Goal: Task Accomplishment & Management: Manage account settings

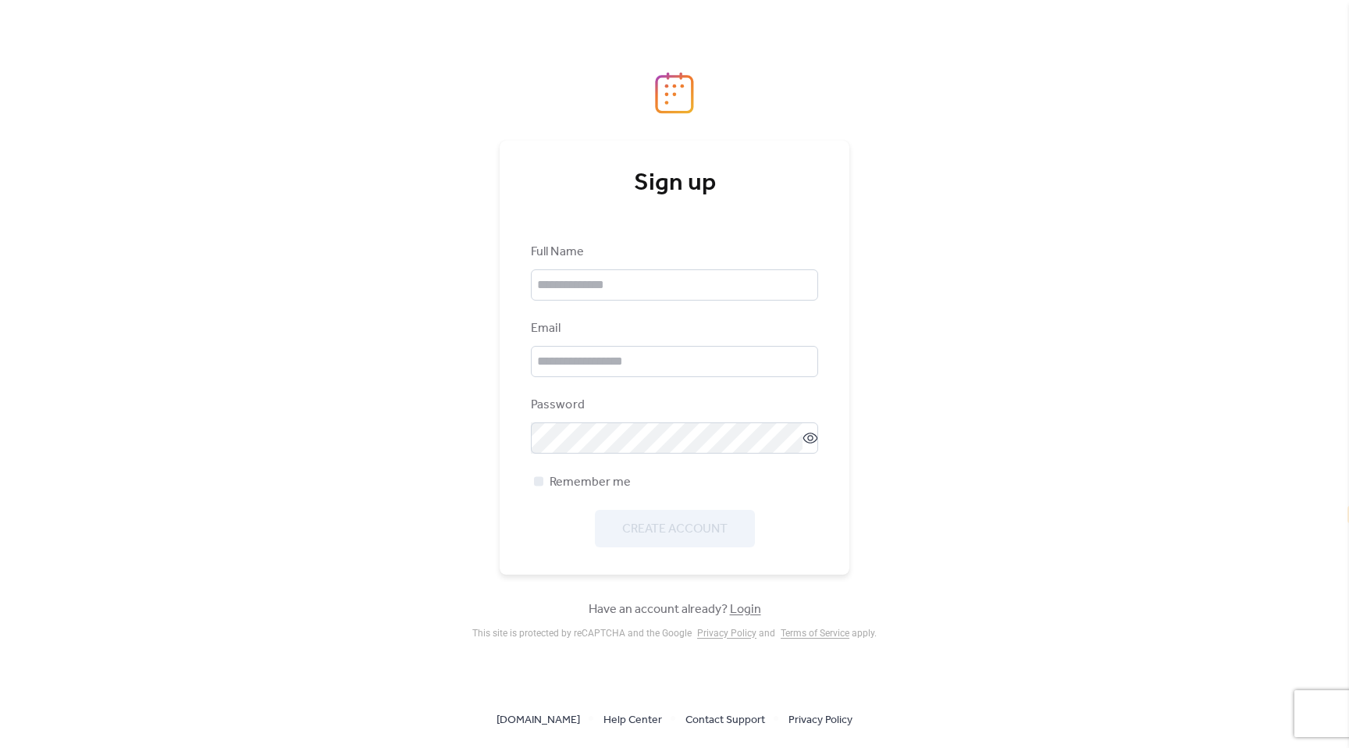
select select "**"
click at [676, 282] on input "text" at bounding box center [674, 284] width 287 height 31
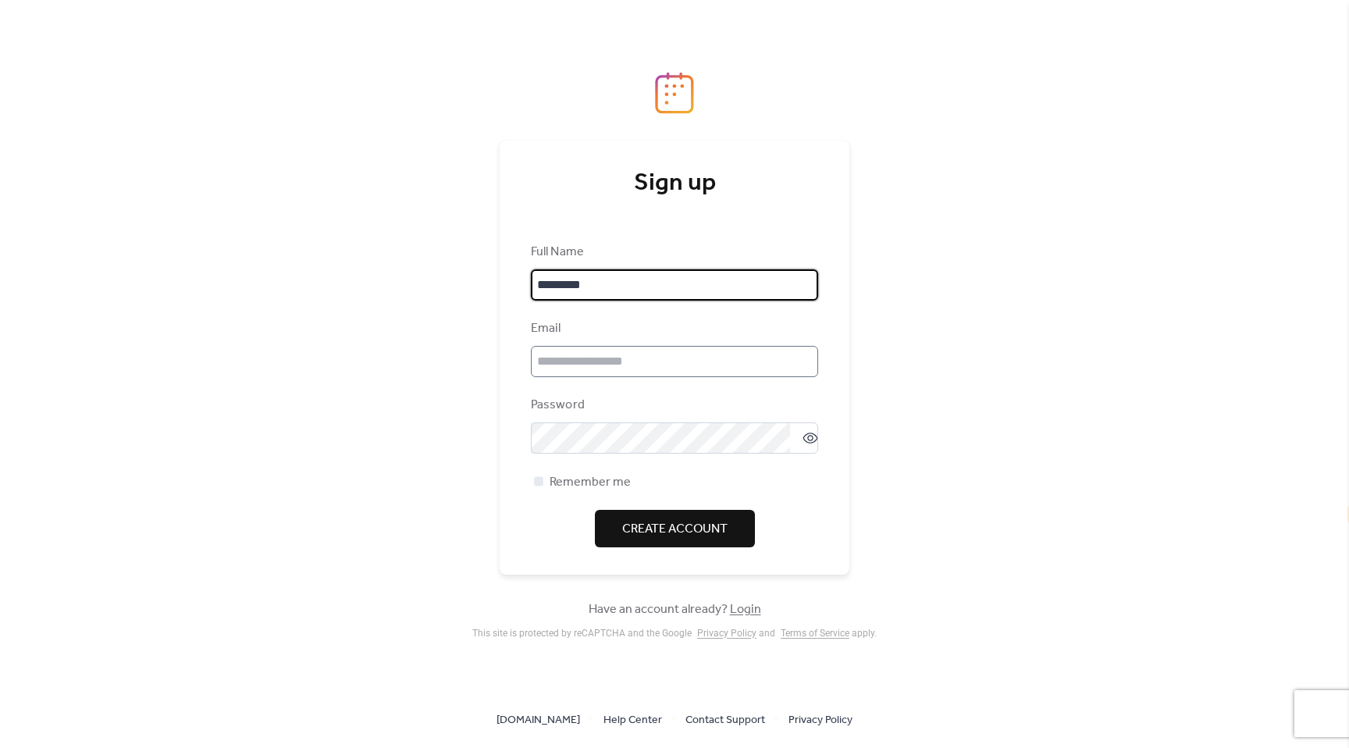
type input "*********"
click at [657, 351] on input "email" at bounding box center [674, 361] width 287 height 31
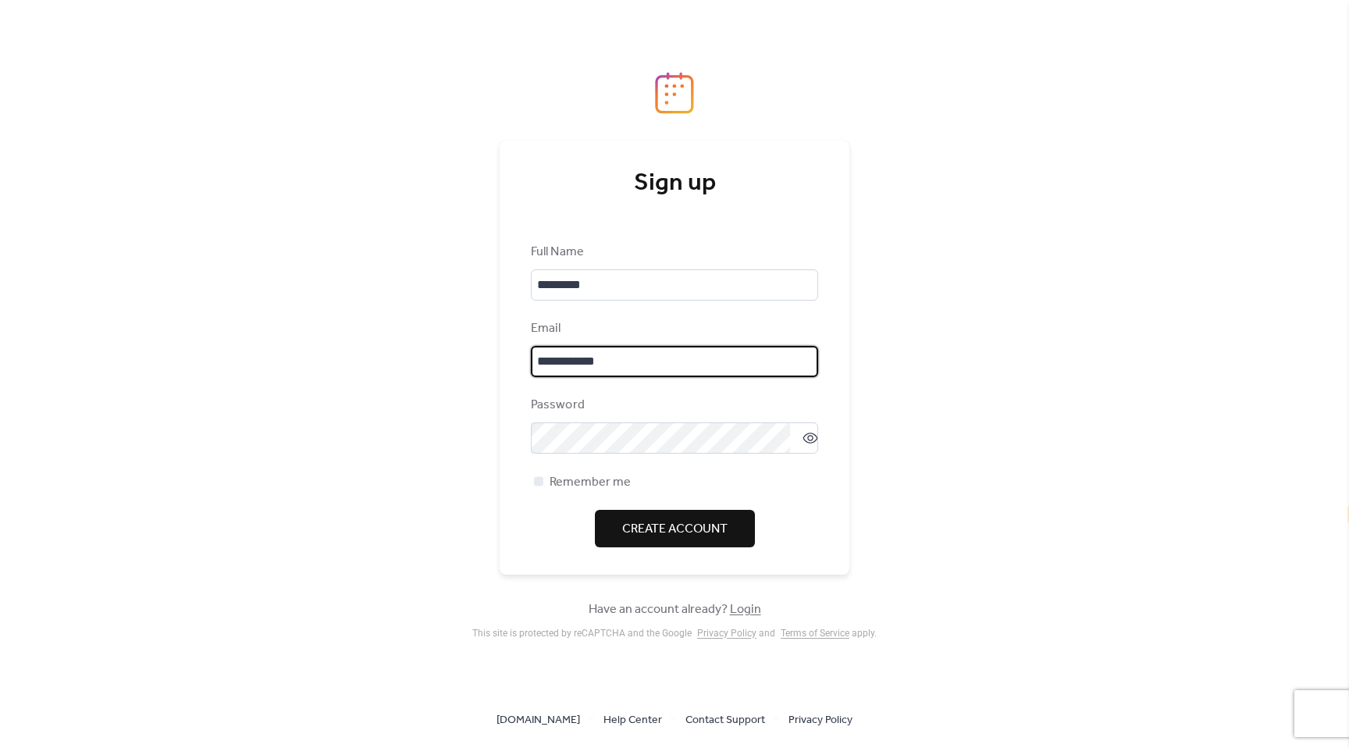
type input "**********"
click at [808, 434] on icon at bounding box center [810, 438] width 15 height 11
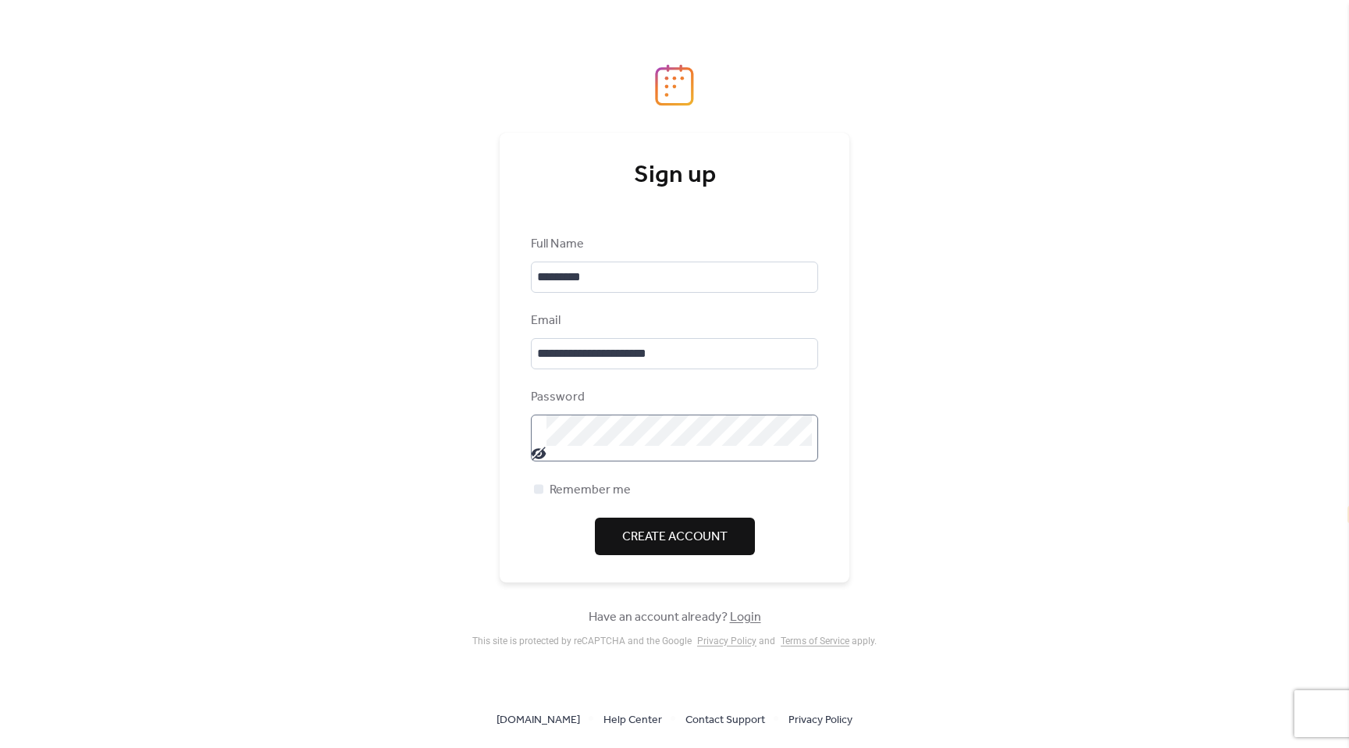
click at [625, 528] on span "Create Account" at bounding box center [674, 537] width 105 height 19
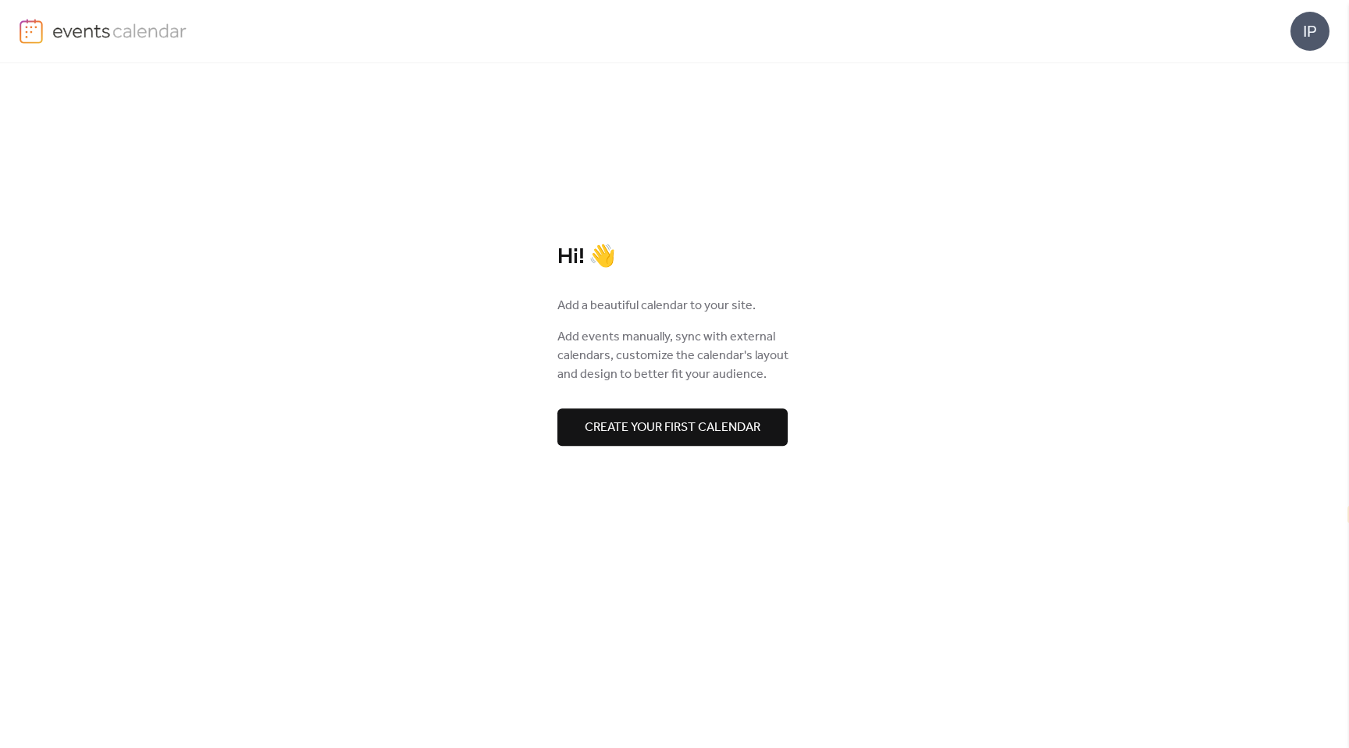
click at [646, 431] on span "Create your first calendar" at bounding box center [673, 427] width 176 height 19
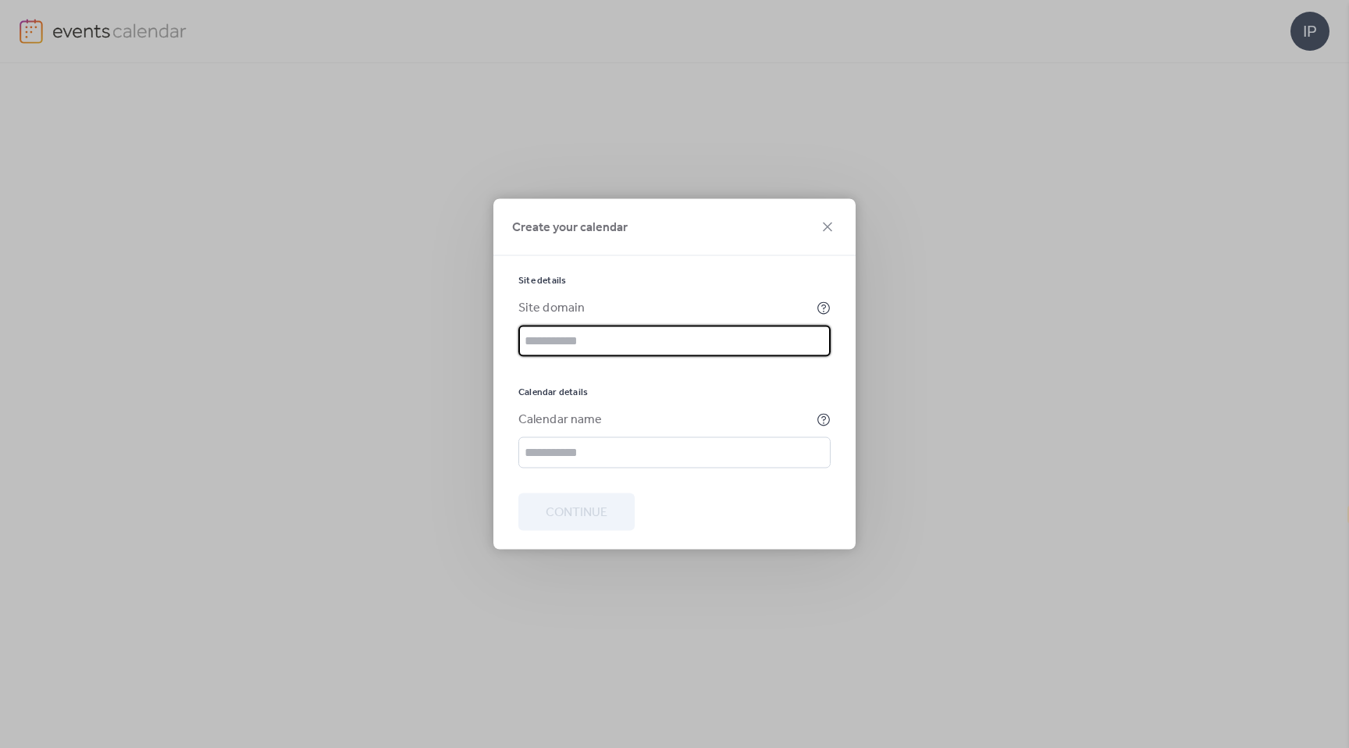
click at [602, 351] on input "text" at bounding box center [674, 341] width 312 height 31
click at [568, 458] on input "text" at bounding box center [674, 452] width 312 height 31
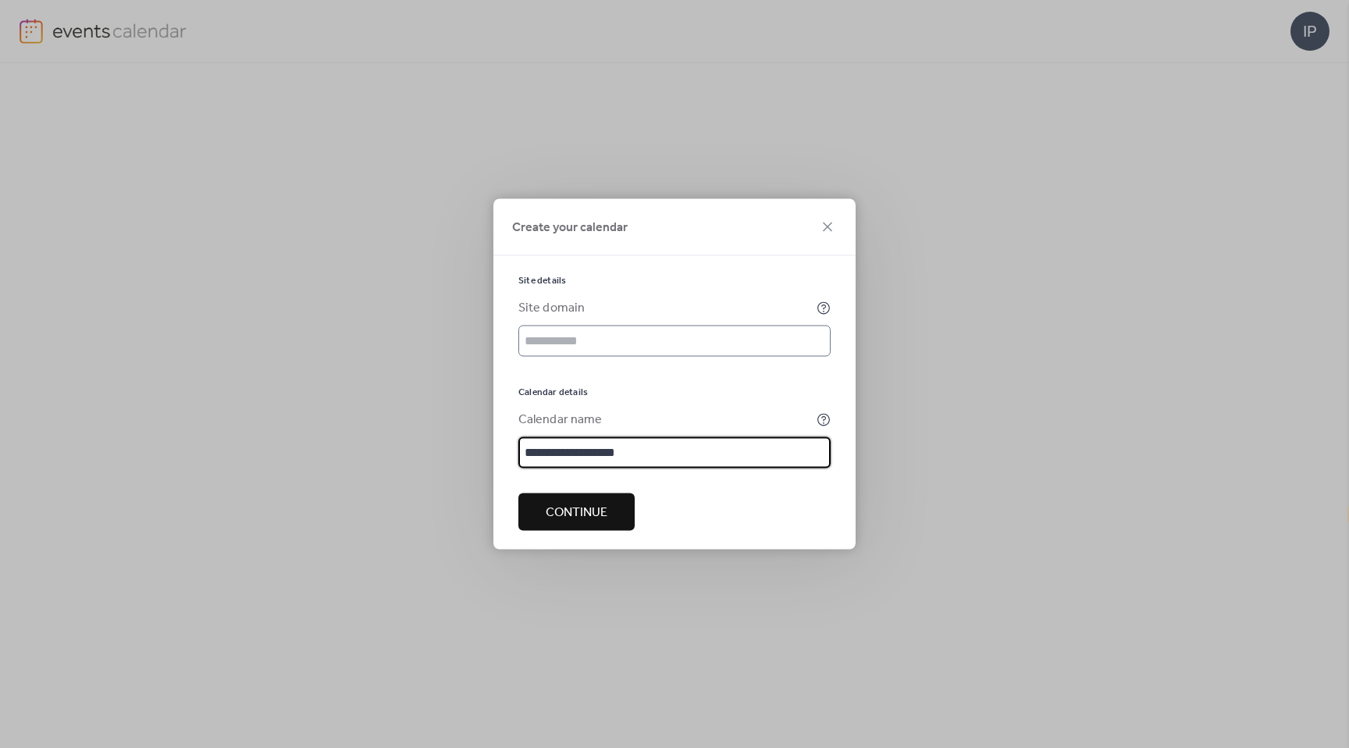
type input "**********"
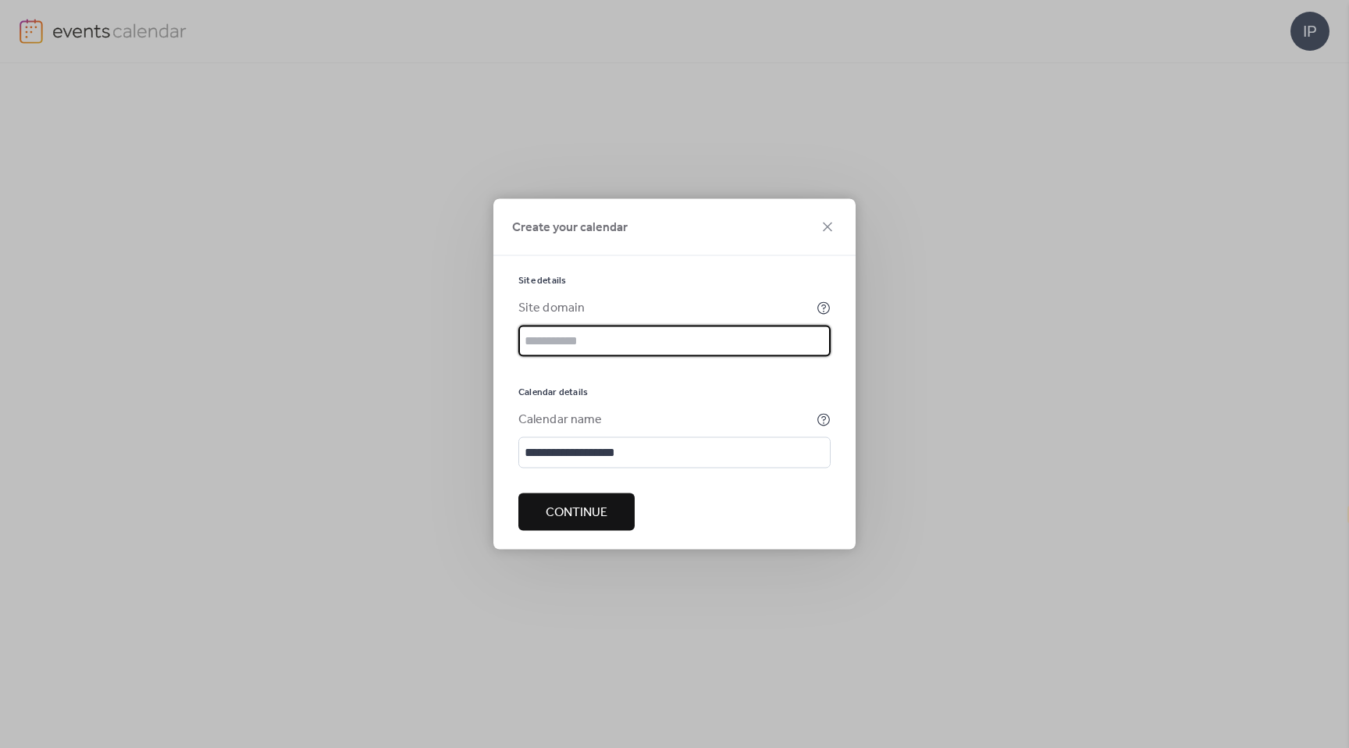
click at [573, 346] on input "text" at bounding box center [674, 341] width 312 height 31
paste input "**********"
type input "**********"
click at [585, 514] on span "Continue" at bounding box center [577, 513] width 62 height 19
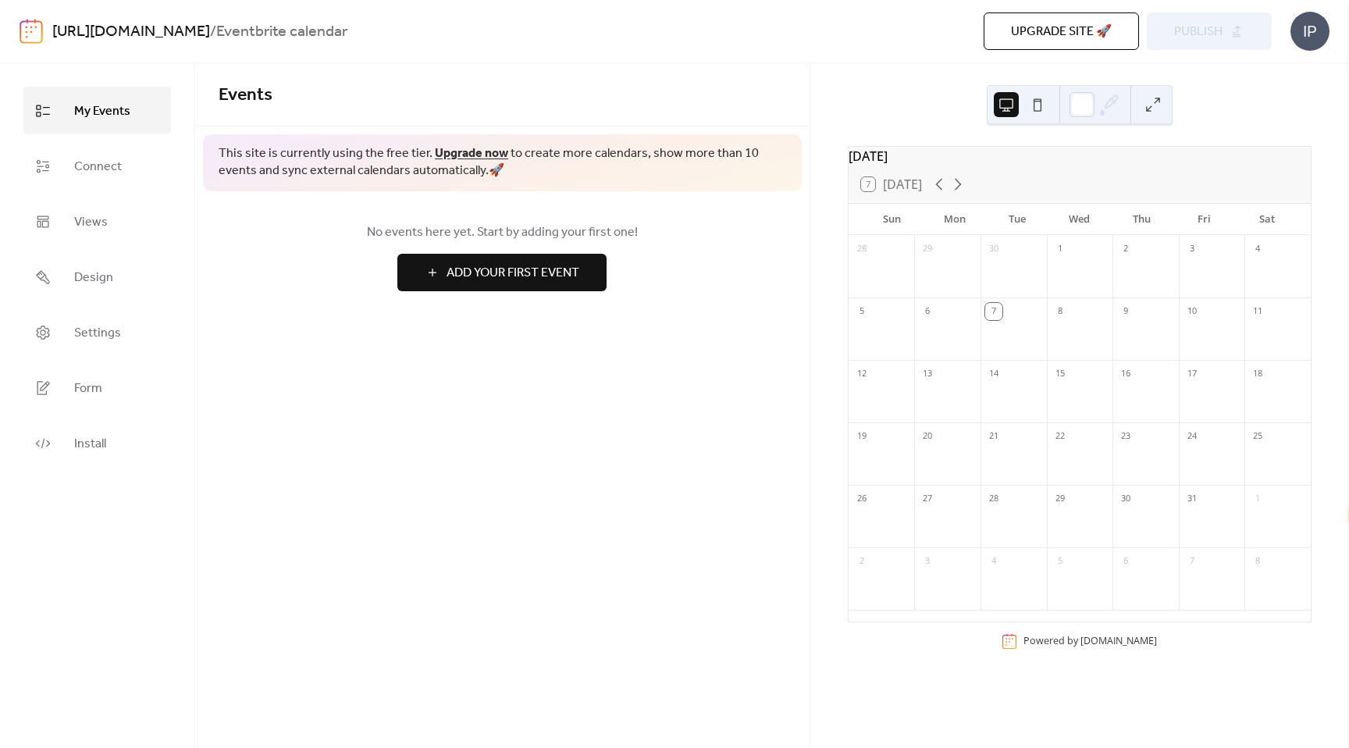
click at [0, 747] on nordpass-portal at bounding box center [0, 748] width 0 height 0
click at [131, 177] on link "Connect" at bounding box center [97, 166] width 148 height 48
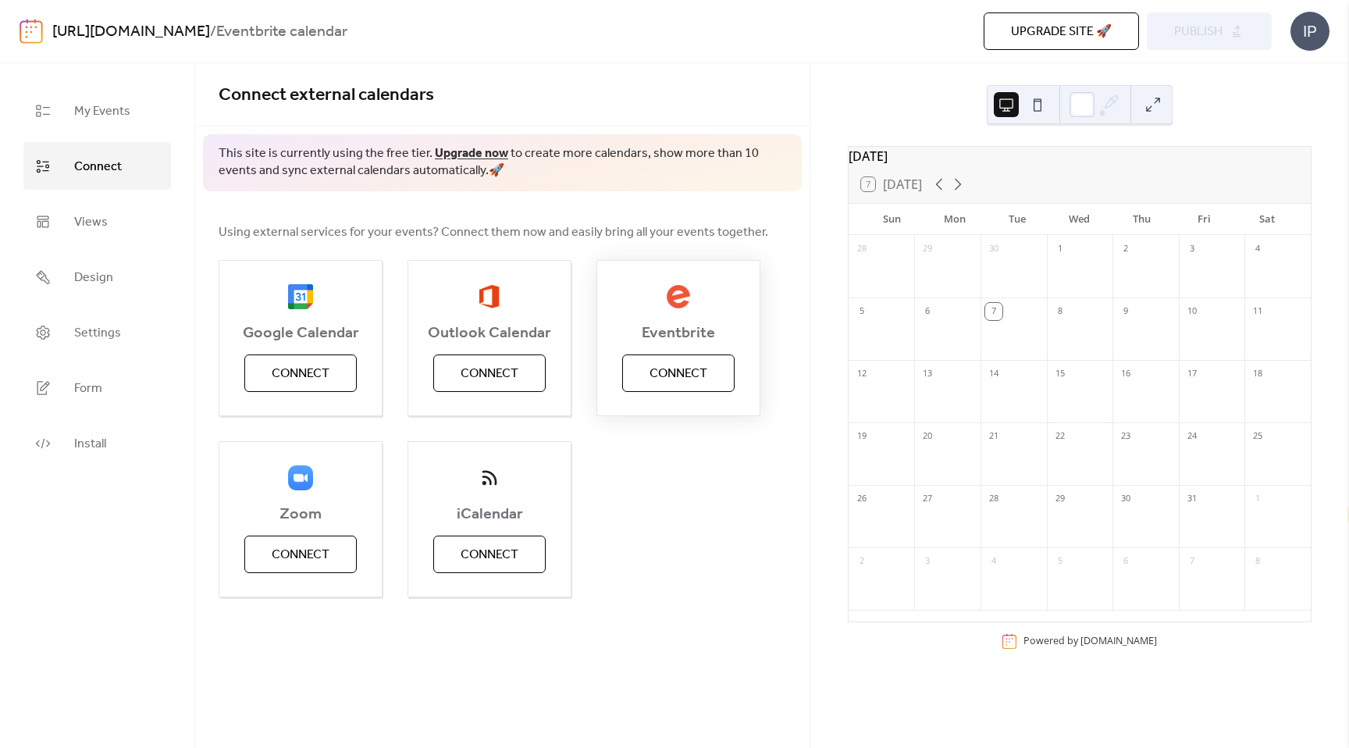
click at [643, 372] on button "Connect" at bounding box center [678, 372] width 112 height 37
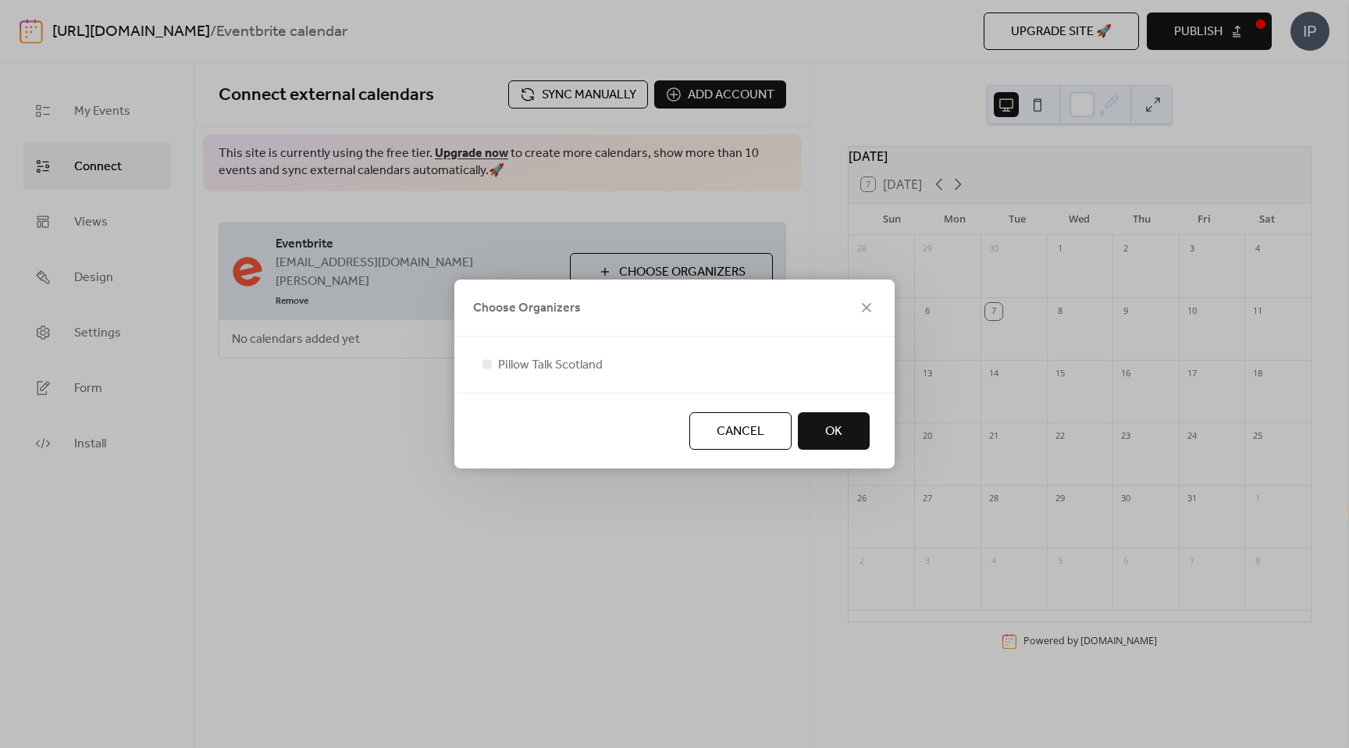
click at [604, 375] on div at bounding box center [674, 383] width 390 height 19
click at [594, 368] on span "Pillow Talk Scotland" at bounding box center [550, 365] width 105 height 19
click at [803, 424] on button "OK" at bounding box center [834, 430] width 72 height 37
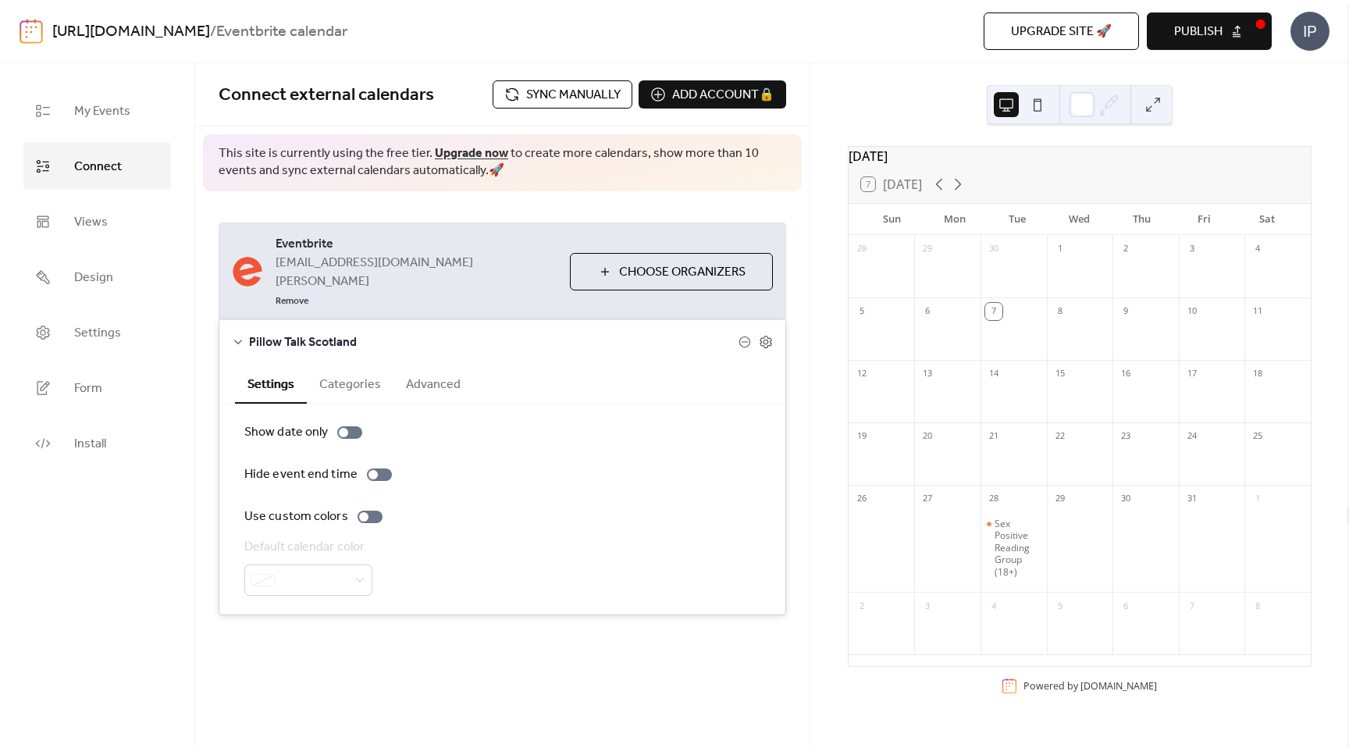
click at [343, 364] on button "Categories" at bounding box center [350, 383] width 87 height 38
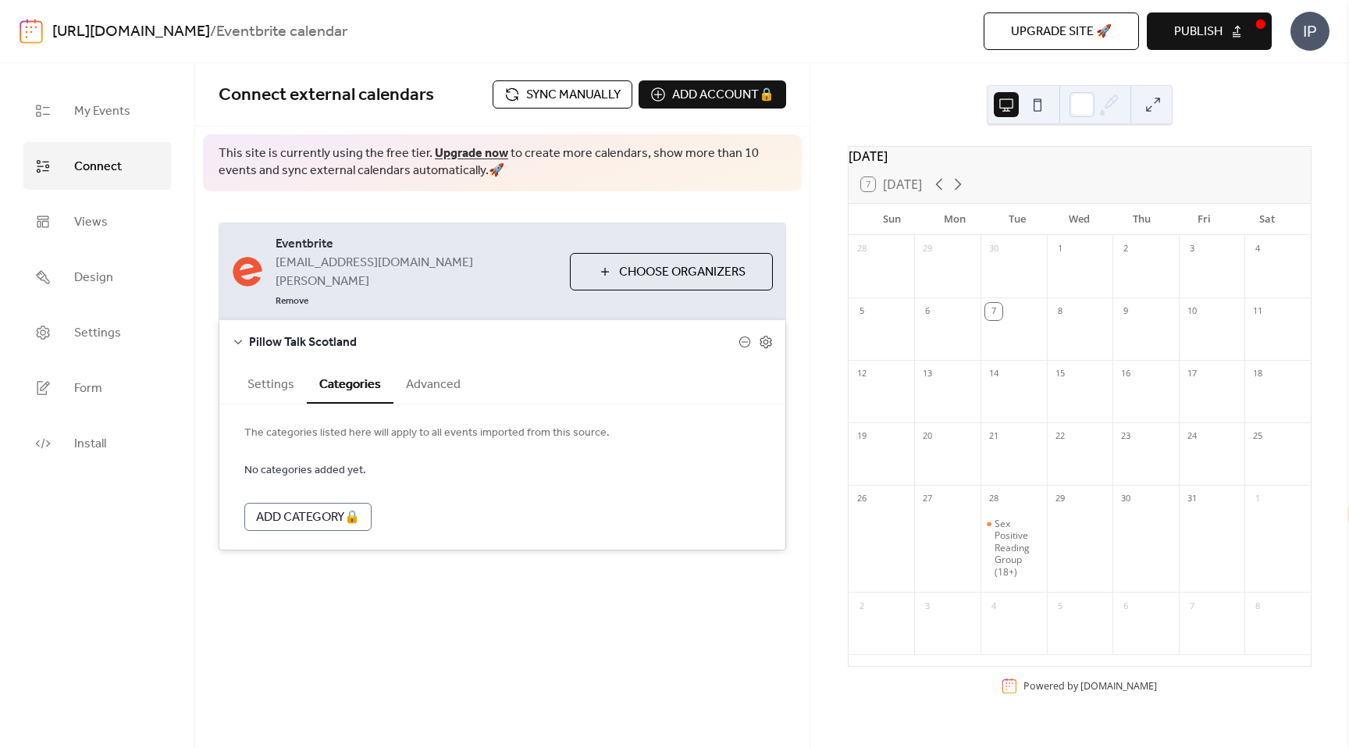
click at [272, 364] on button "Settings" at bounding box center [271, 383] width 72 height 38
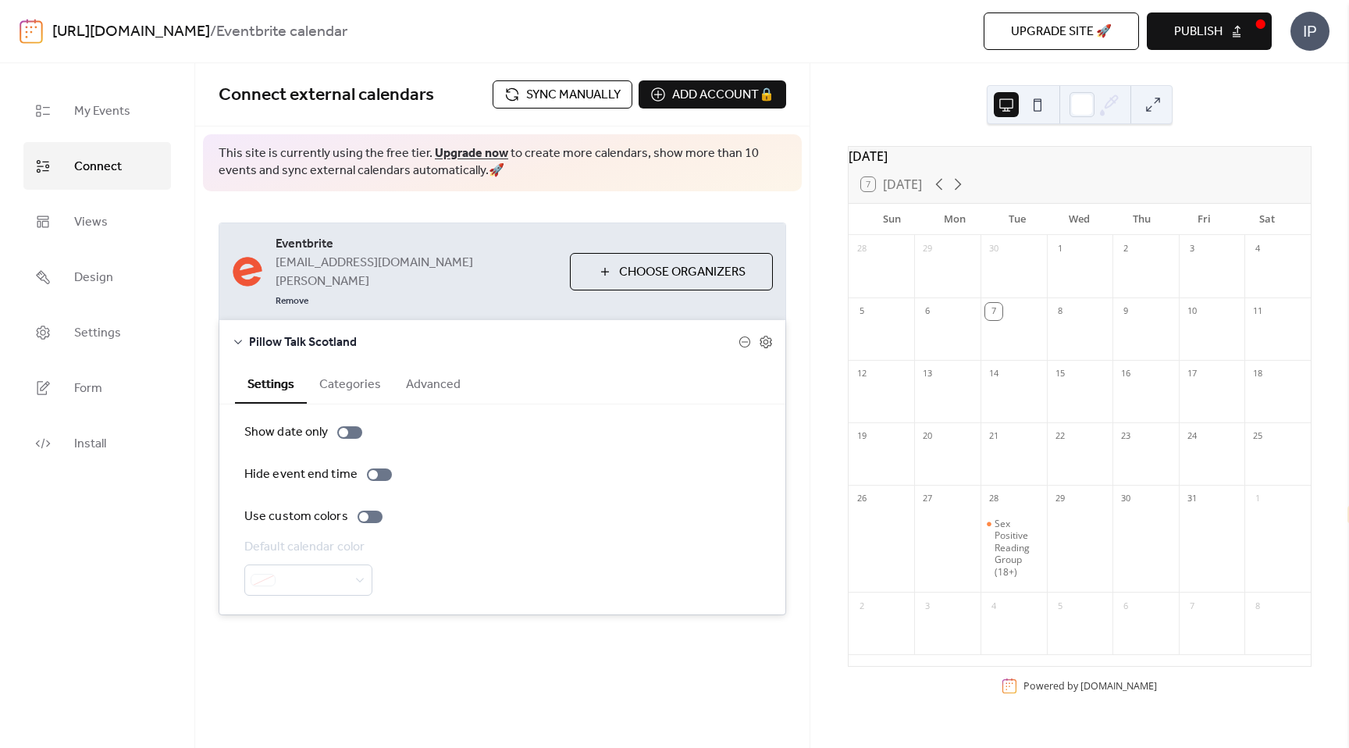
click at [415, 364] on button "Advanced" at bounding box center [434, 383] width 80 height 38
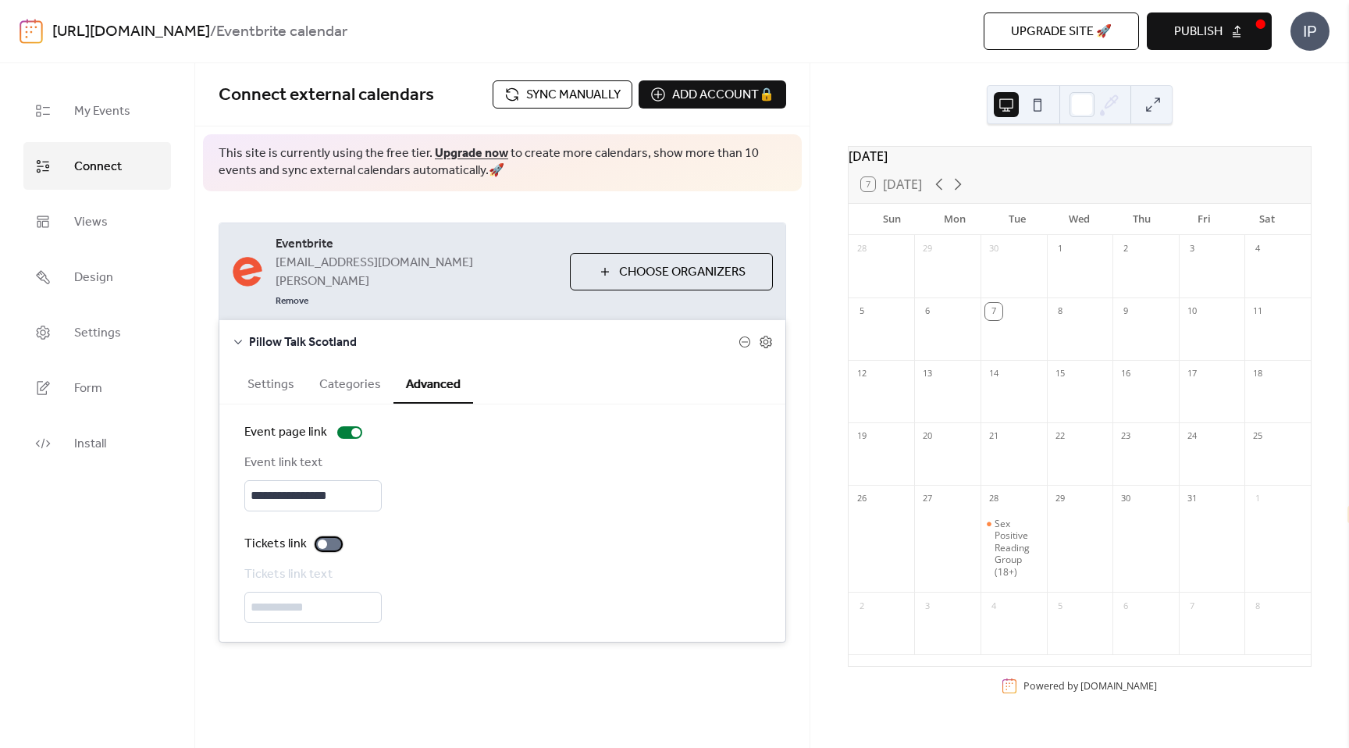
click at [319, 535] on label "Tickets link" at bounding box center [295, 544] width 103 height 19
click at [262, 364] on button "Settings" at bounding box center [271, 383] width 72 height 38
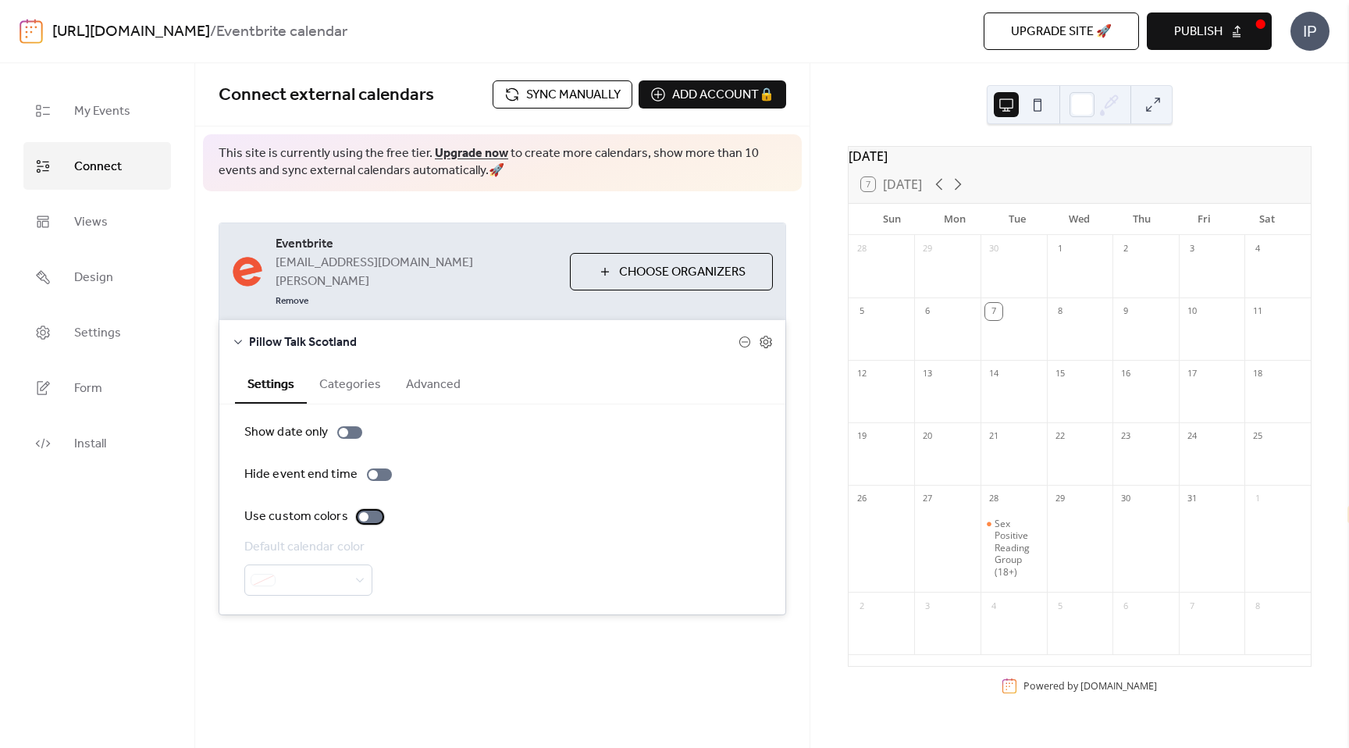
click at [359, 512] on div at bounding box center [363, 516] width 9 height 9
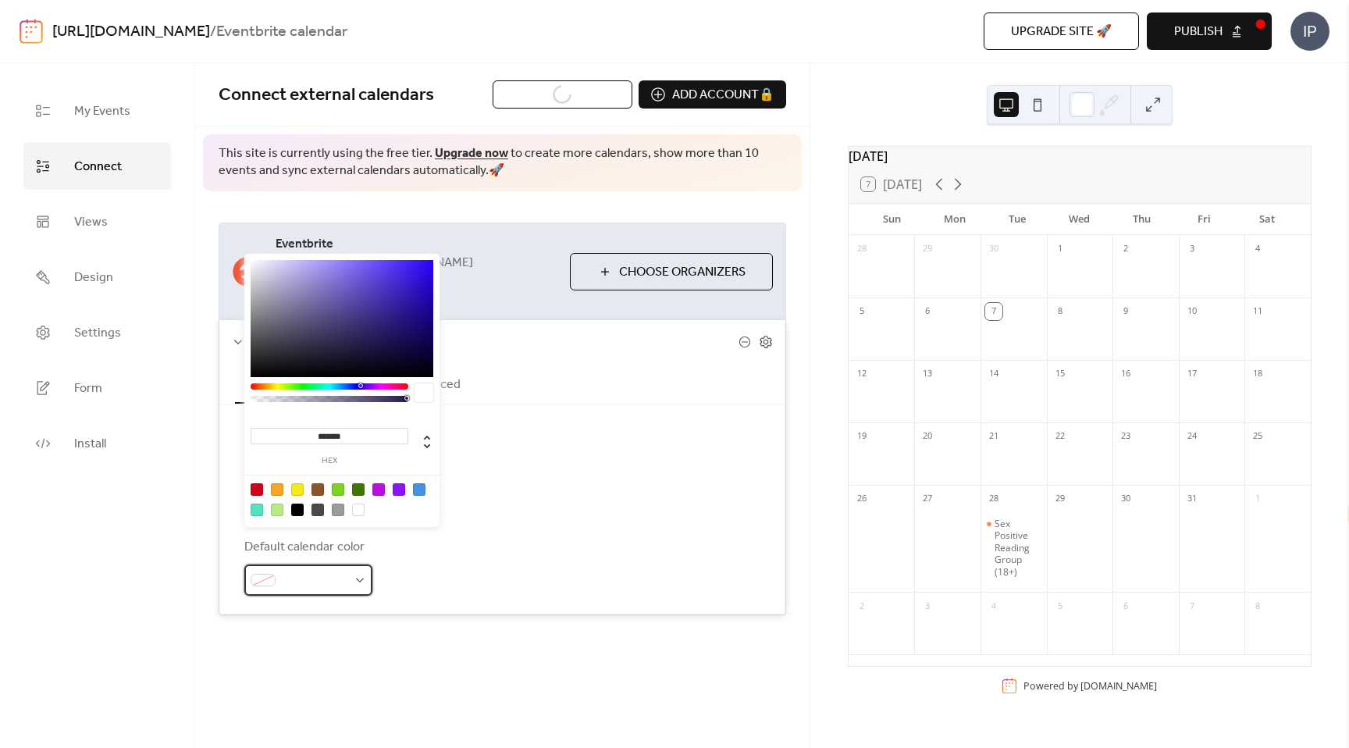
click at [329, 572] on span at bounding box center [315, 581] width 66 height 19
click at [314, 439] on input "*******" at bounding box center [330, 436] width 158 height 16
paste input
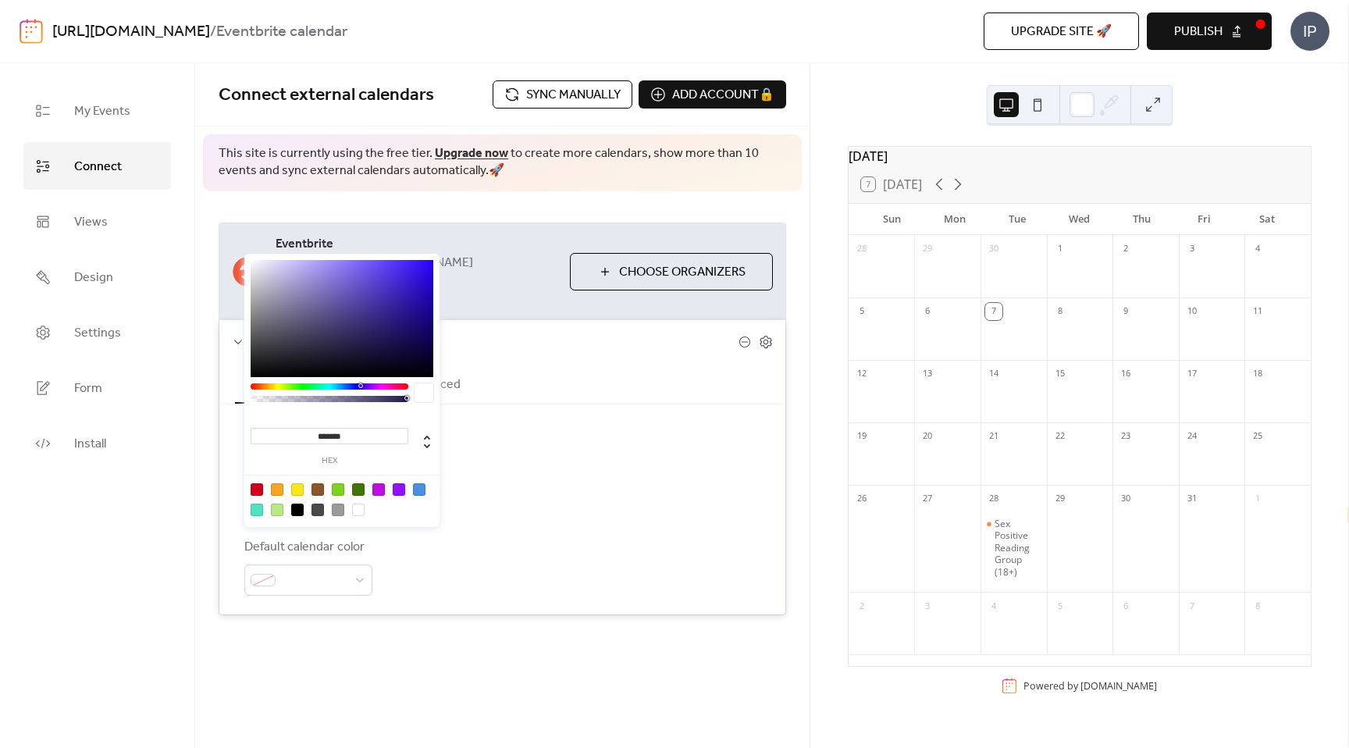
type input "******"
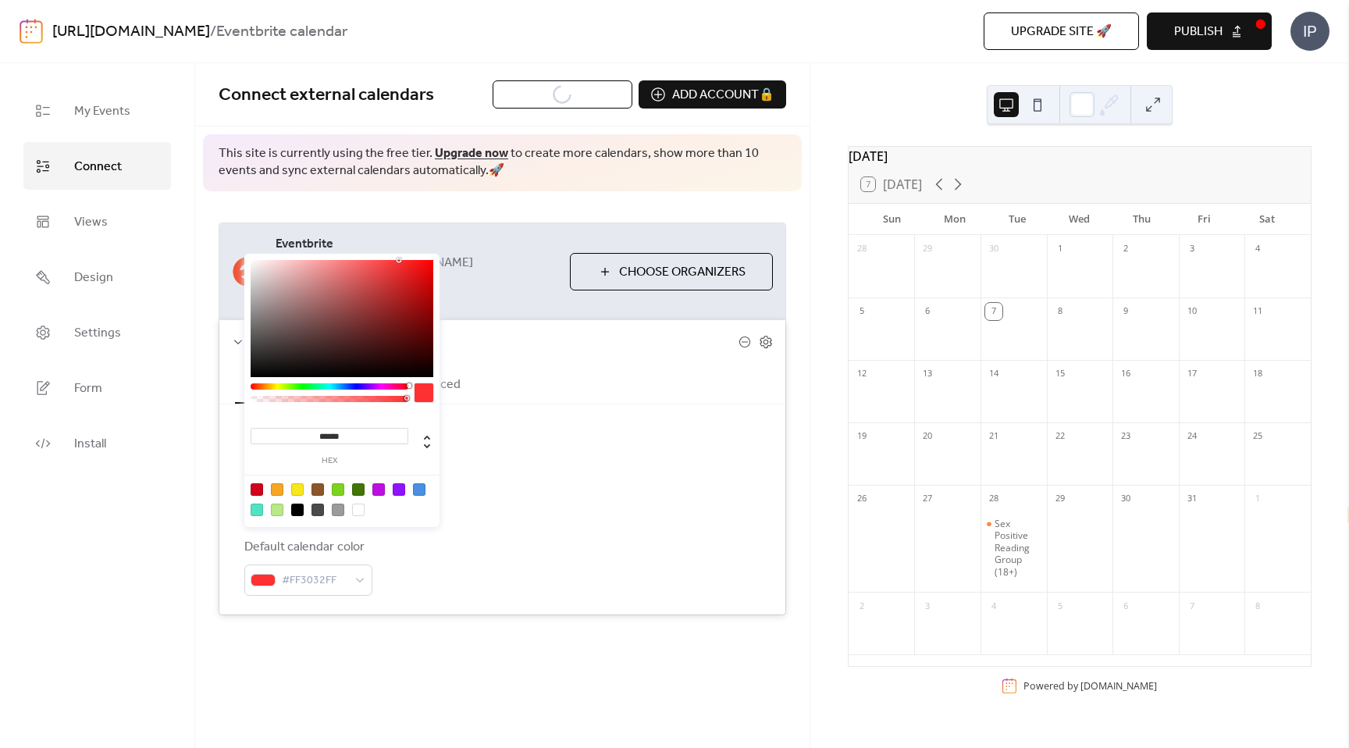
click at [582, 465] on div "Hide event end time" at bounding box center [502, 474] width 516 height 19
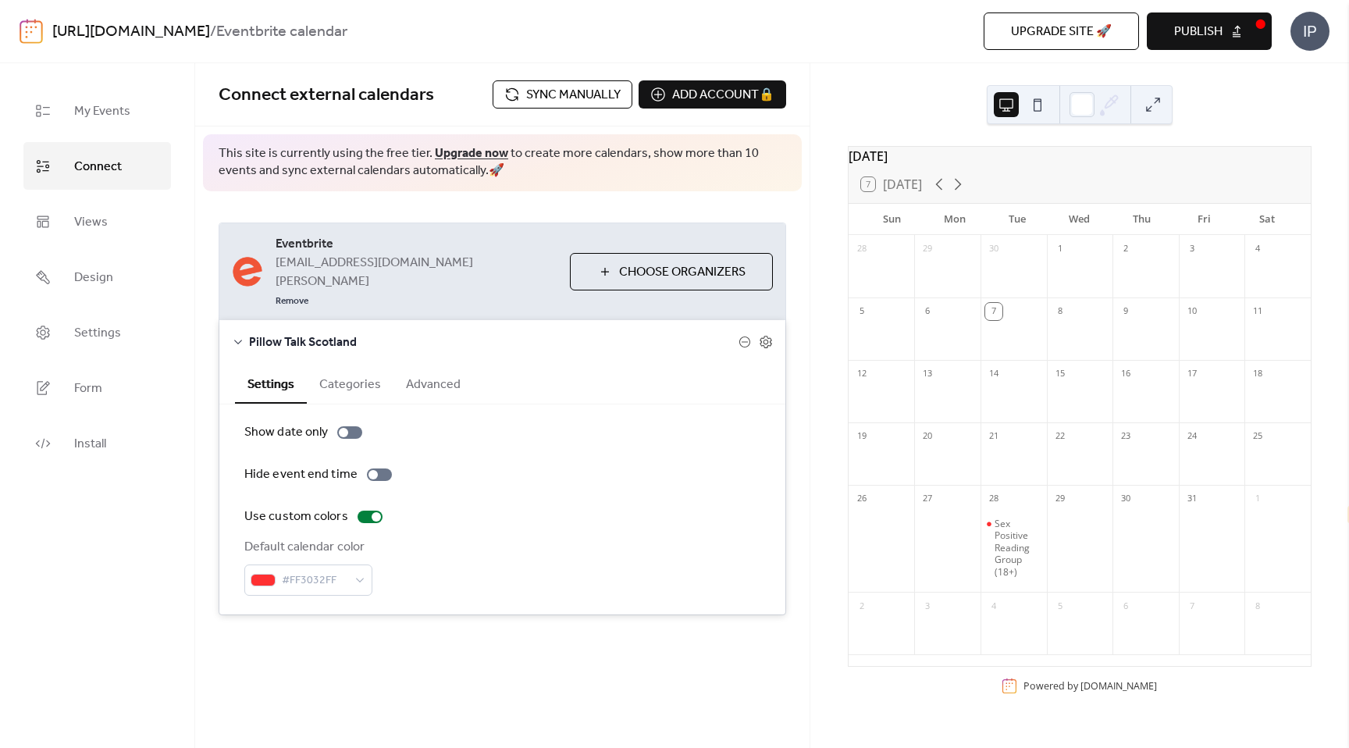
click at [348, 364] on button "Categories" at bounding box center [350, 383] width 87 height 38
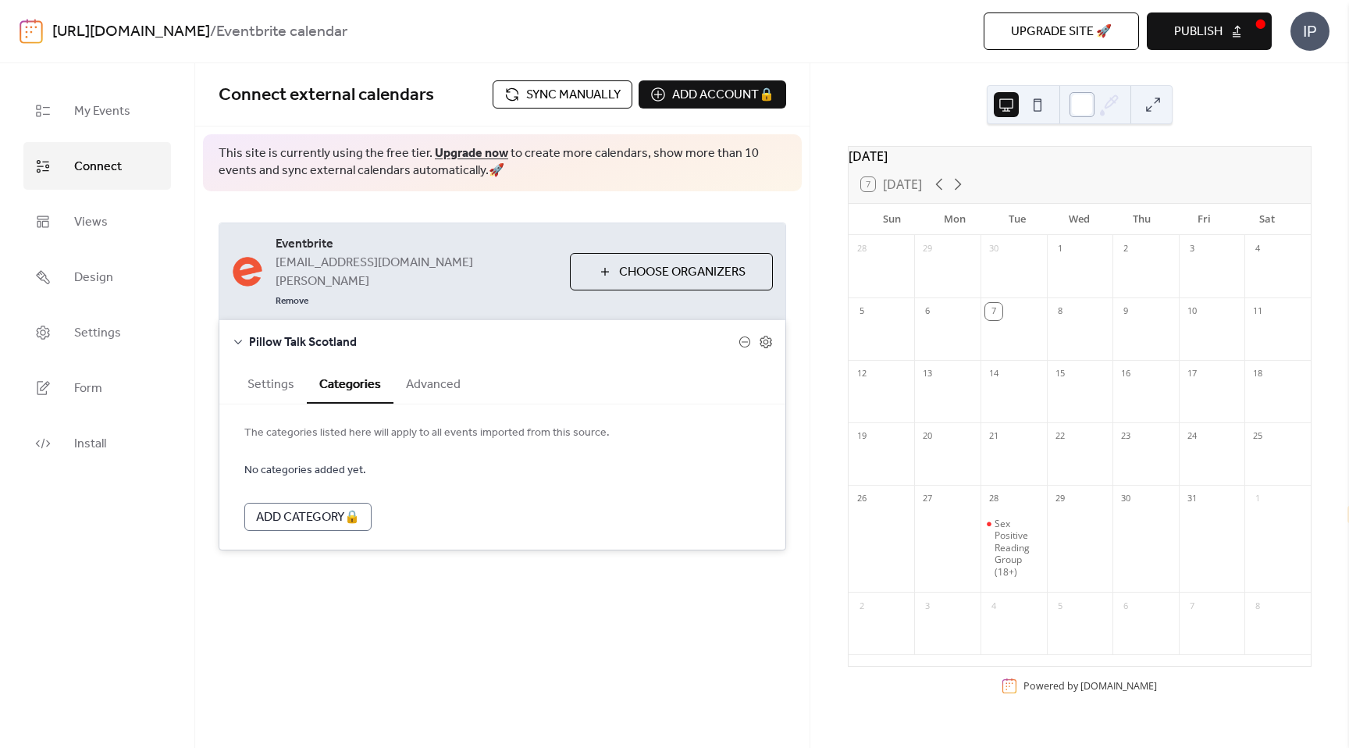
click at [1084, 109] on div at bounding box center [1082, 104] width 25 height 25
click at [1184, 142] on div "[DATE] 7 [DATE] Sun Mon Tue Wed Thu Fri Sat 28 29 30 1 2 3 4 5 6 7 8 9 10 11 12…" at bounding box center [1079, 405] width 539 height 685
click at [1199, 27] on span "Publish" at bounding box center [1198, 32] width 48 height 19
click at [122, 262] on link "Design" at bounding box center [97, 277] width 148 height 48
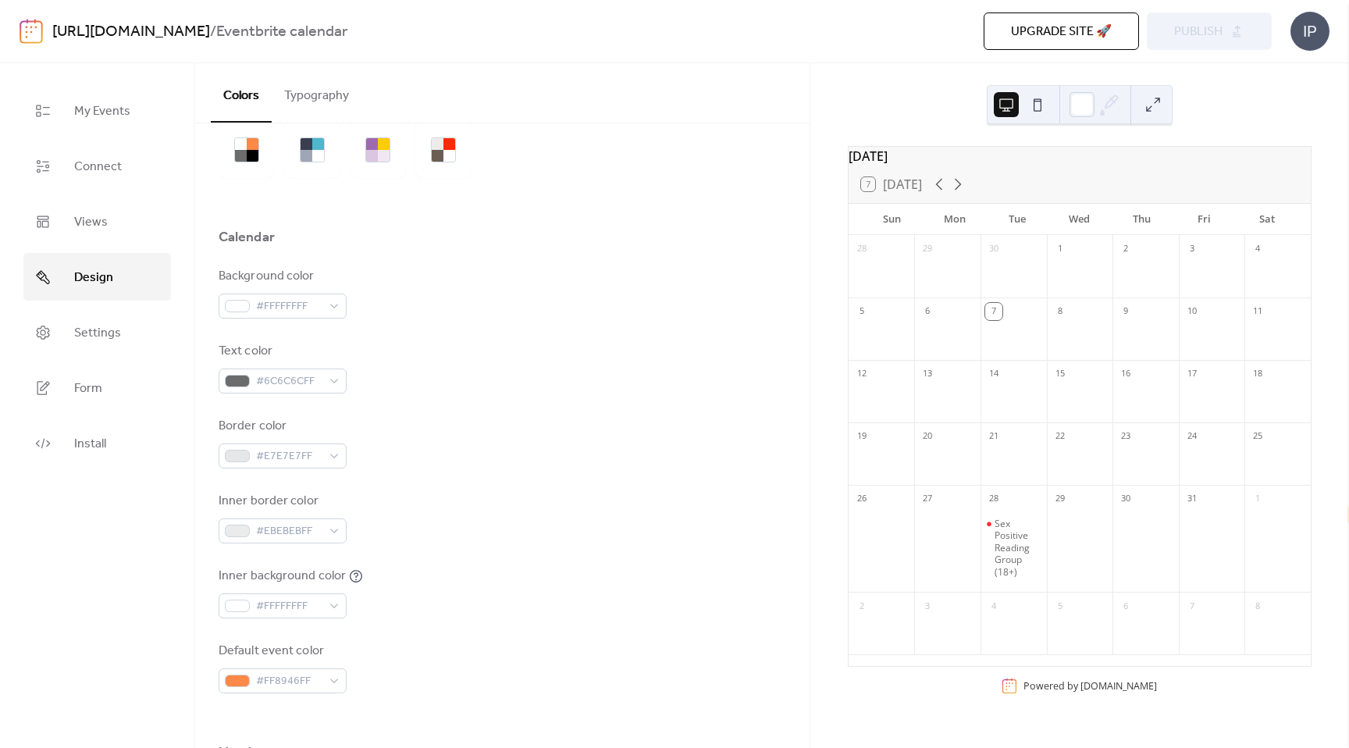
scroll to position [73, 0]
click at [320, 368] on div "#6C6C6CFF" at bounding box center [283, 379] width 128 height 25
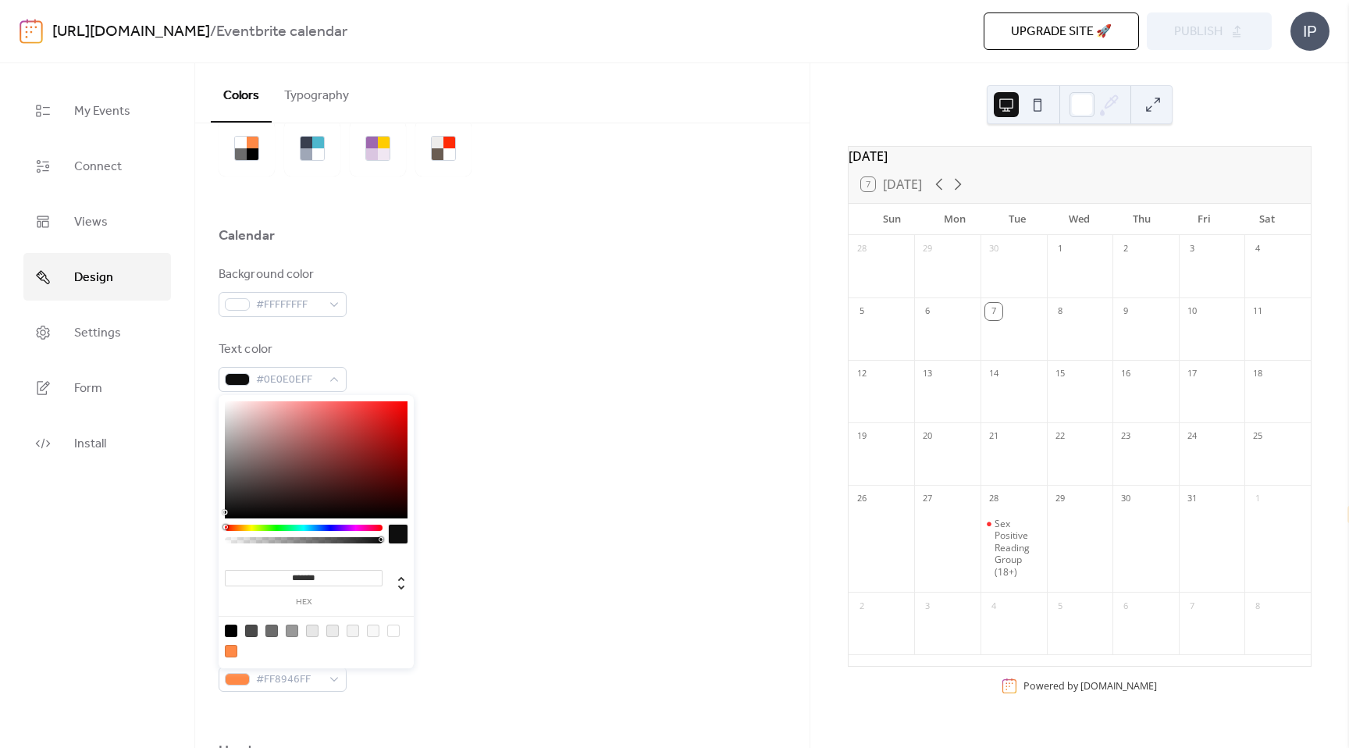
type input "*******"
drag, startPoint x: 225, startPoint y: 512, endPoint x: 205, endPoint y: 532, distance: 28.7
click at [205, 532] on body "[URL][DOMAIN_NAME] / Eventbrite calendar Upgrade site 🚀 Preview Publish IP My E…" at bounding box center [674, 374] width 1349 height 748
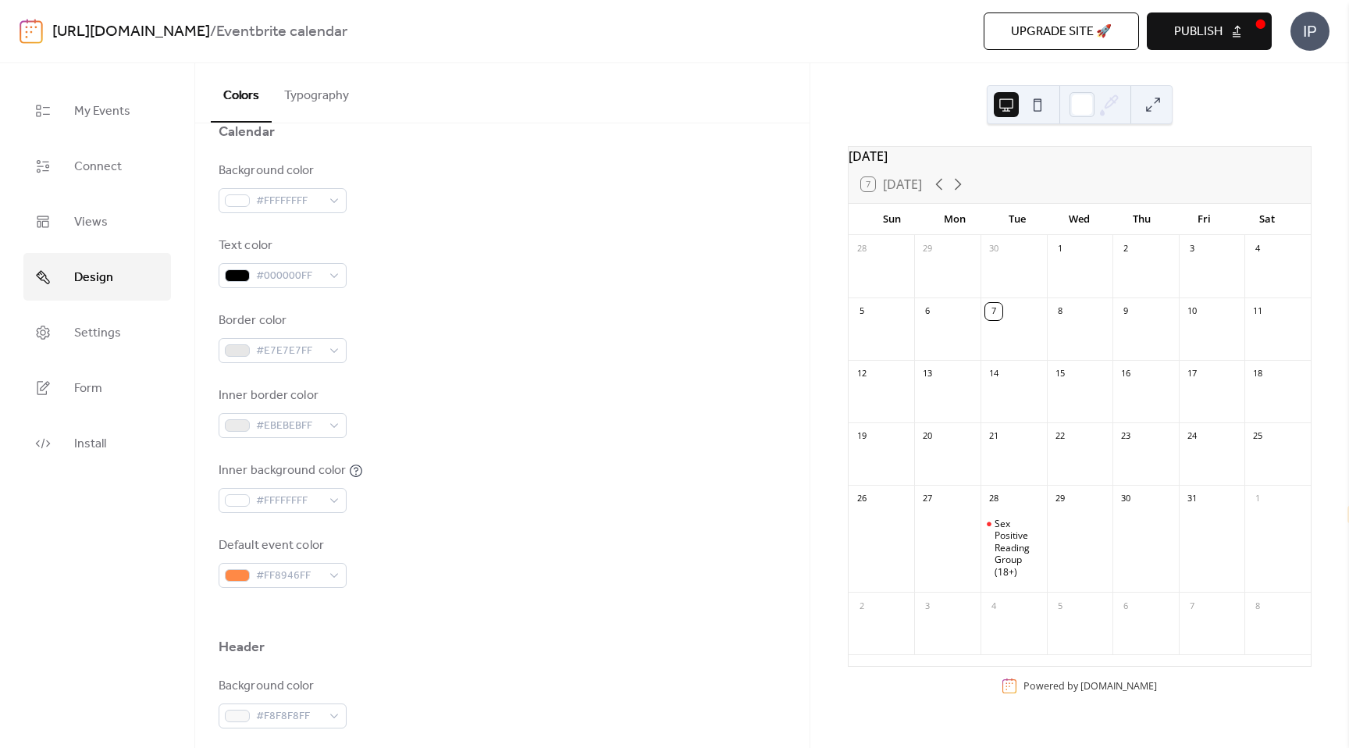
scroll to position [198, 0]
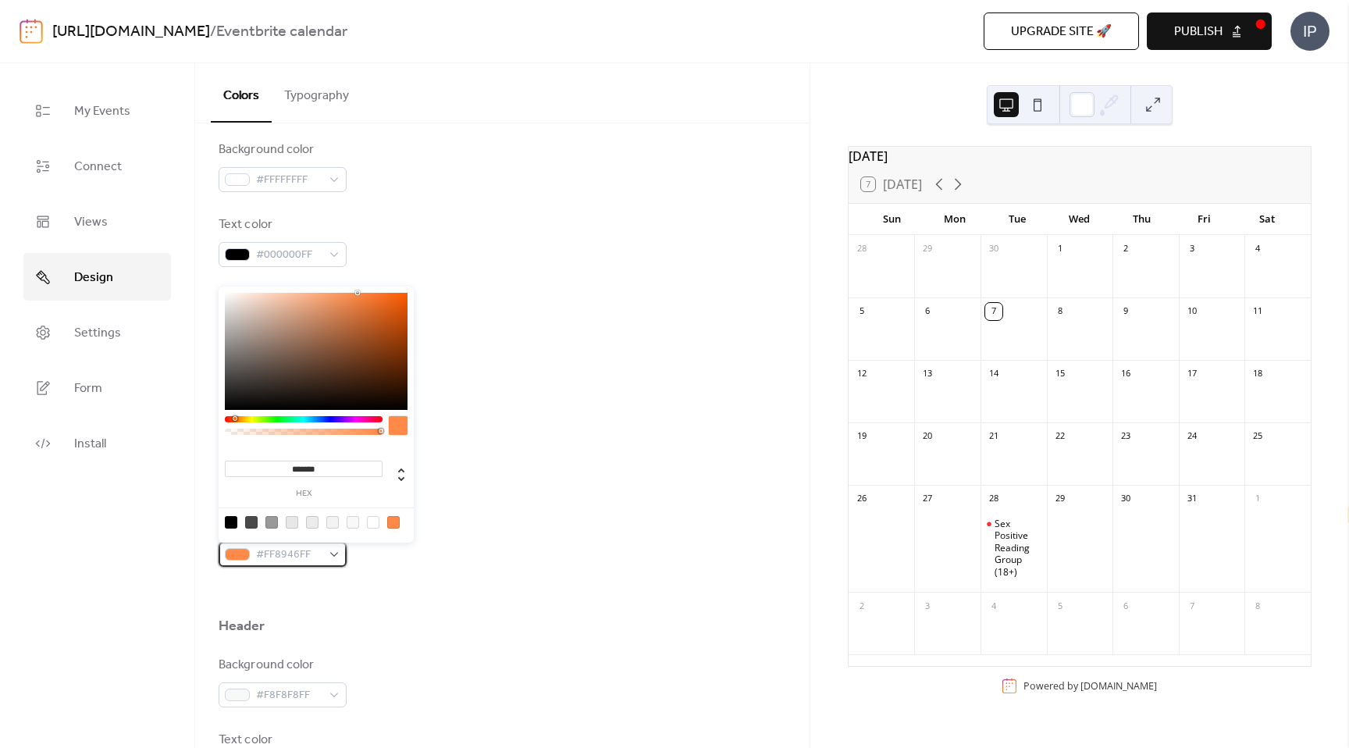
click at [301, 549] on span "#FF8946FF" at bounding box center [289, 555] width 66 height 19
click at [334, 464] on input "*******" at bounding box center [304, 469] width 158 height 16
paste input
type input "*******"
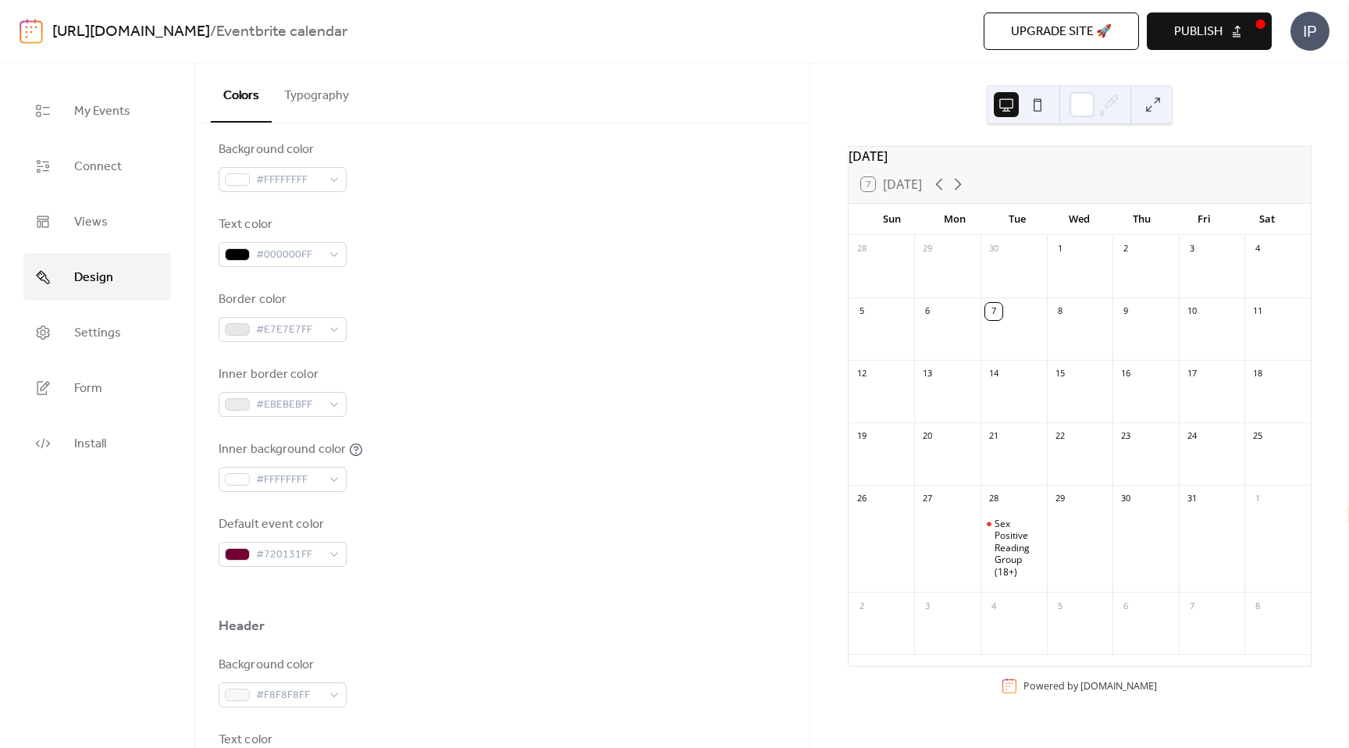
click at [490, 487] on div "Inner background color #FFFFFFFF" at bounding box center [503, 466] width 568 height 52
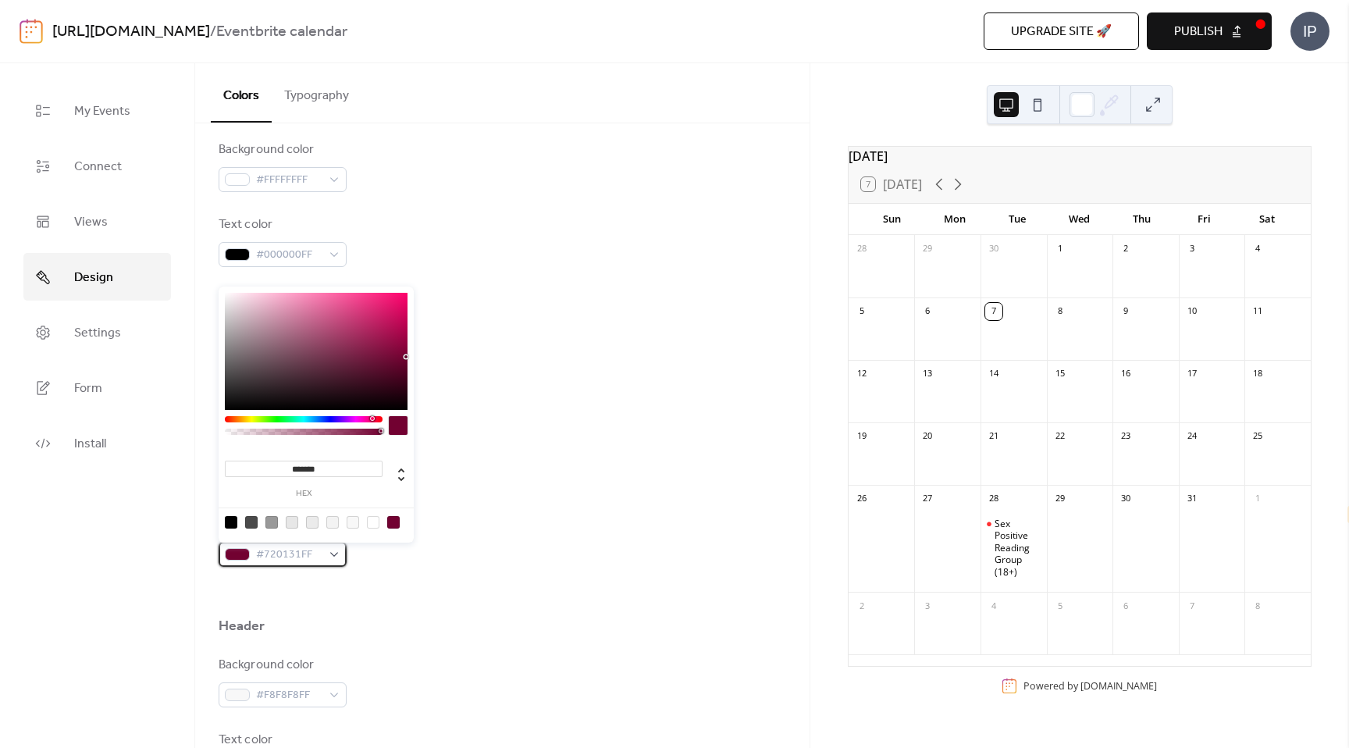
click at [287, 550] on span "#720131FF" at bounding box center [289, 555] width 66 height 19
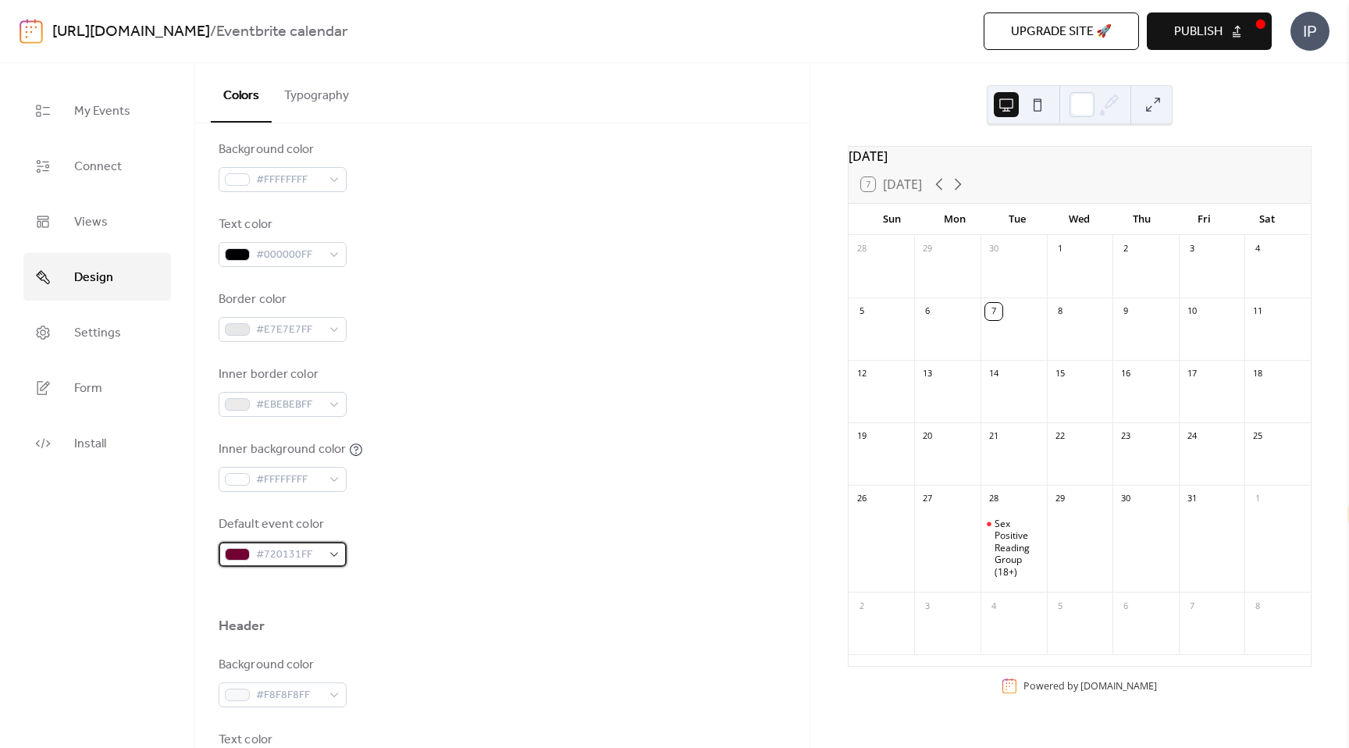
click at [333, 554] on div "#720131FF" at bounding box center [283, 554] width 128 height 25
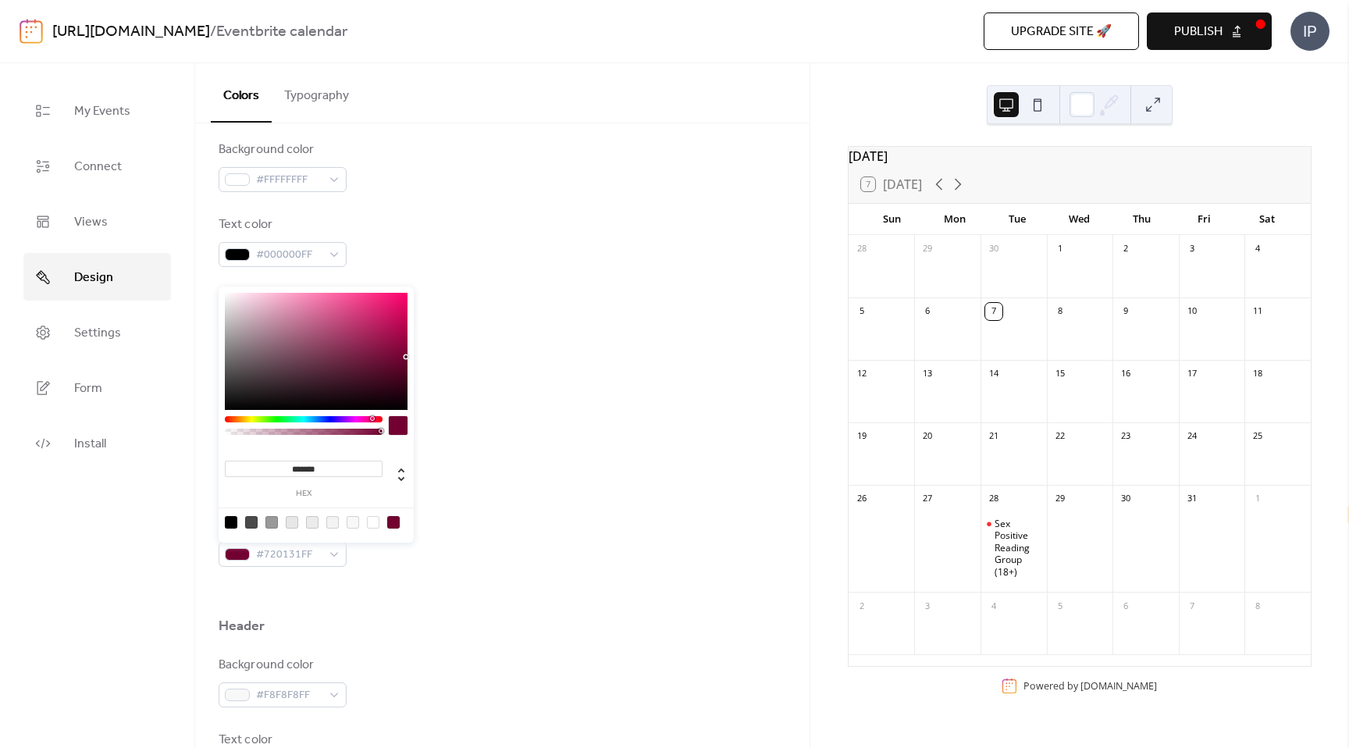
click at [300, 465] on input "*******" at bounding box center [304, 469] width 158 height 16
paste input
type input "******"
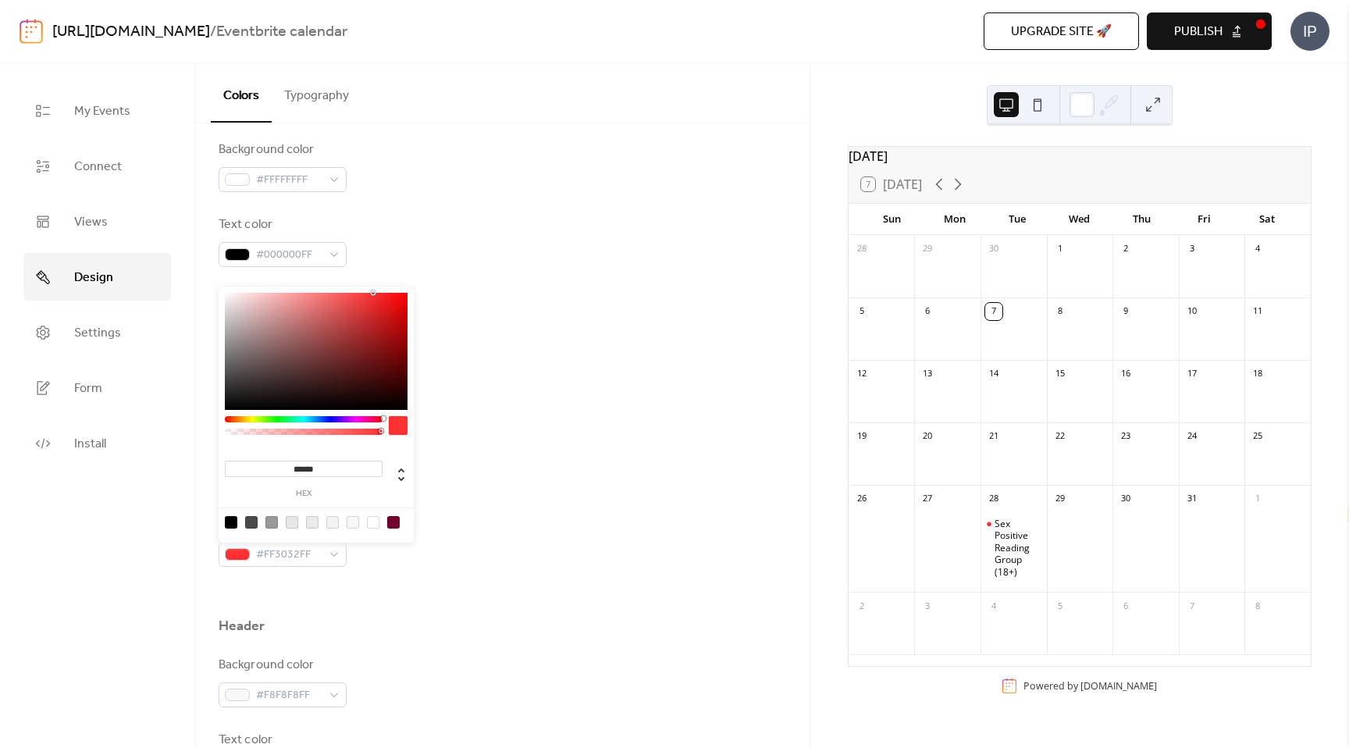
click at [495, 495] on div "Background color #FFFFFFFF Text color #000000FF Border color #E7E7E7FF Inner bo…" at bounding box center [503, 354] width 568 height 426
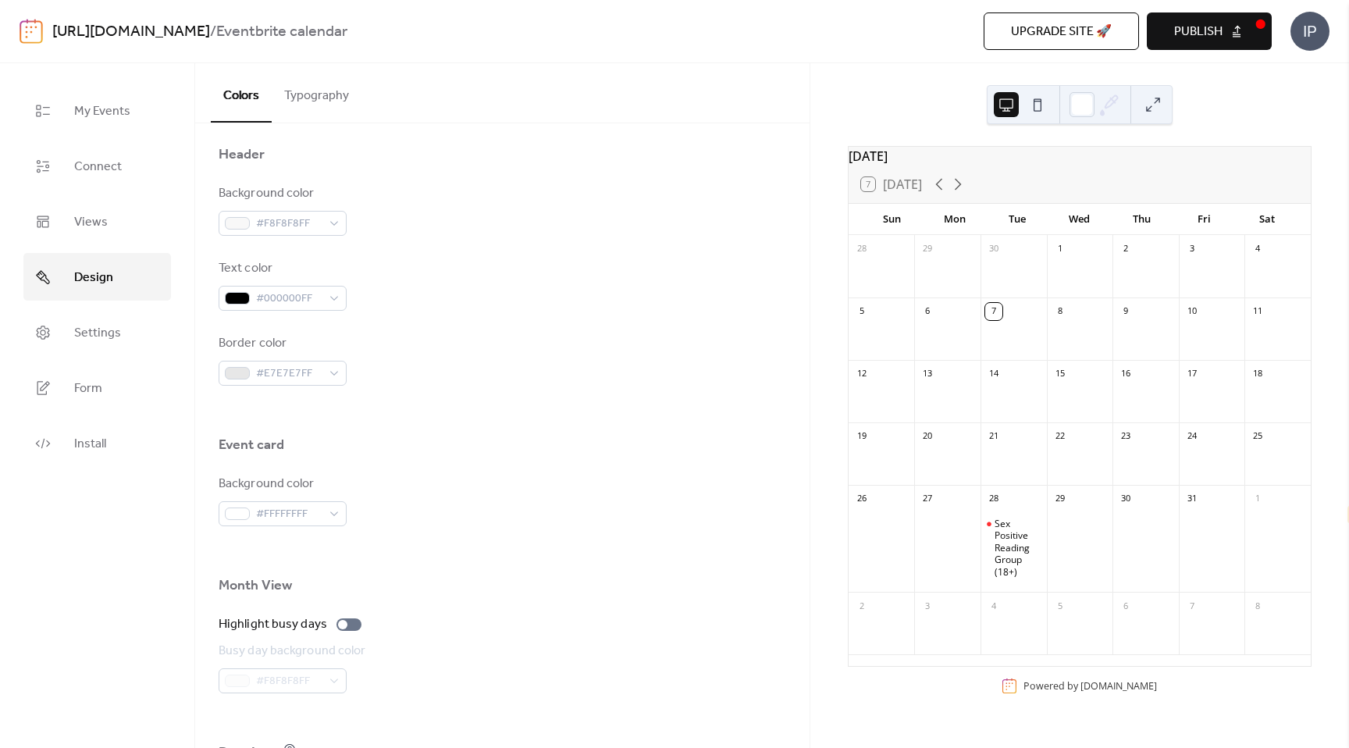
scroll to position [889, 0]
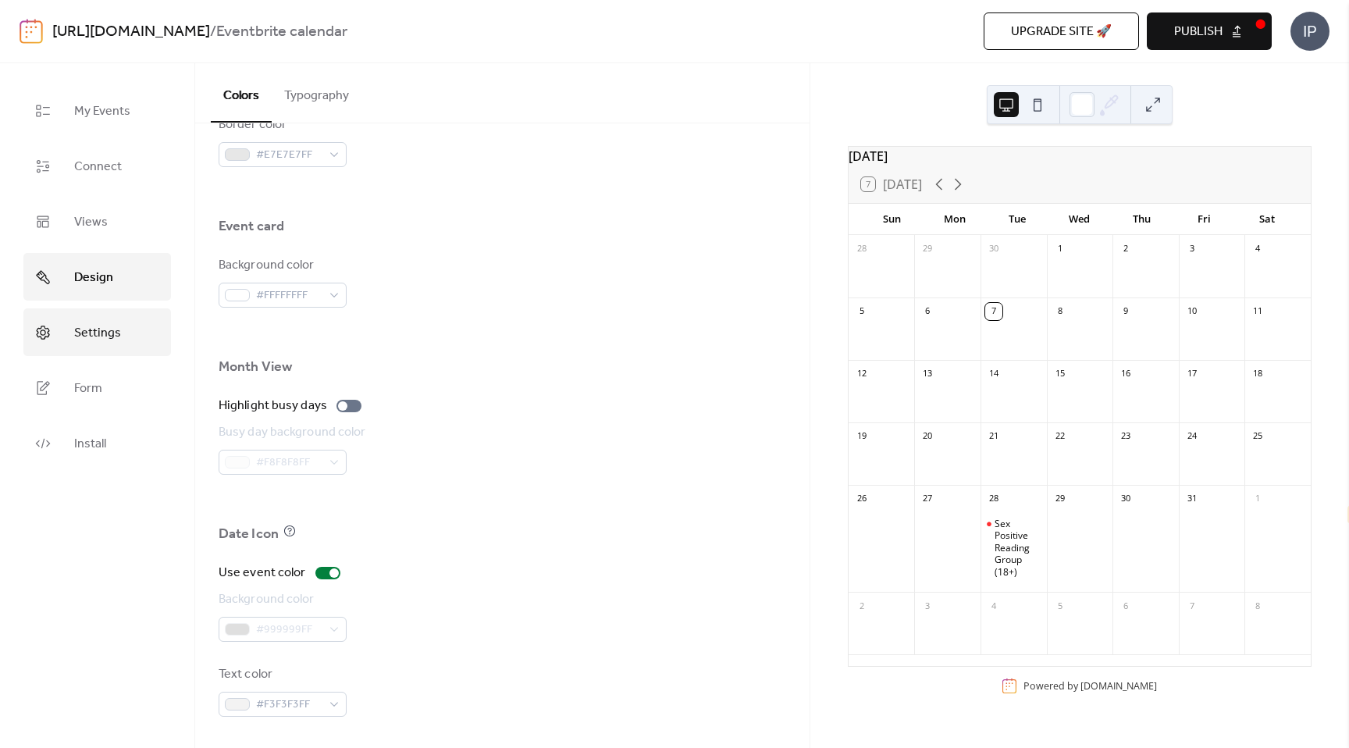
click at [90, 351] on link "Settings" at bounding box center [97, 332] width 148 height 48
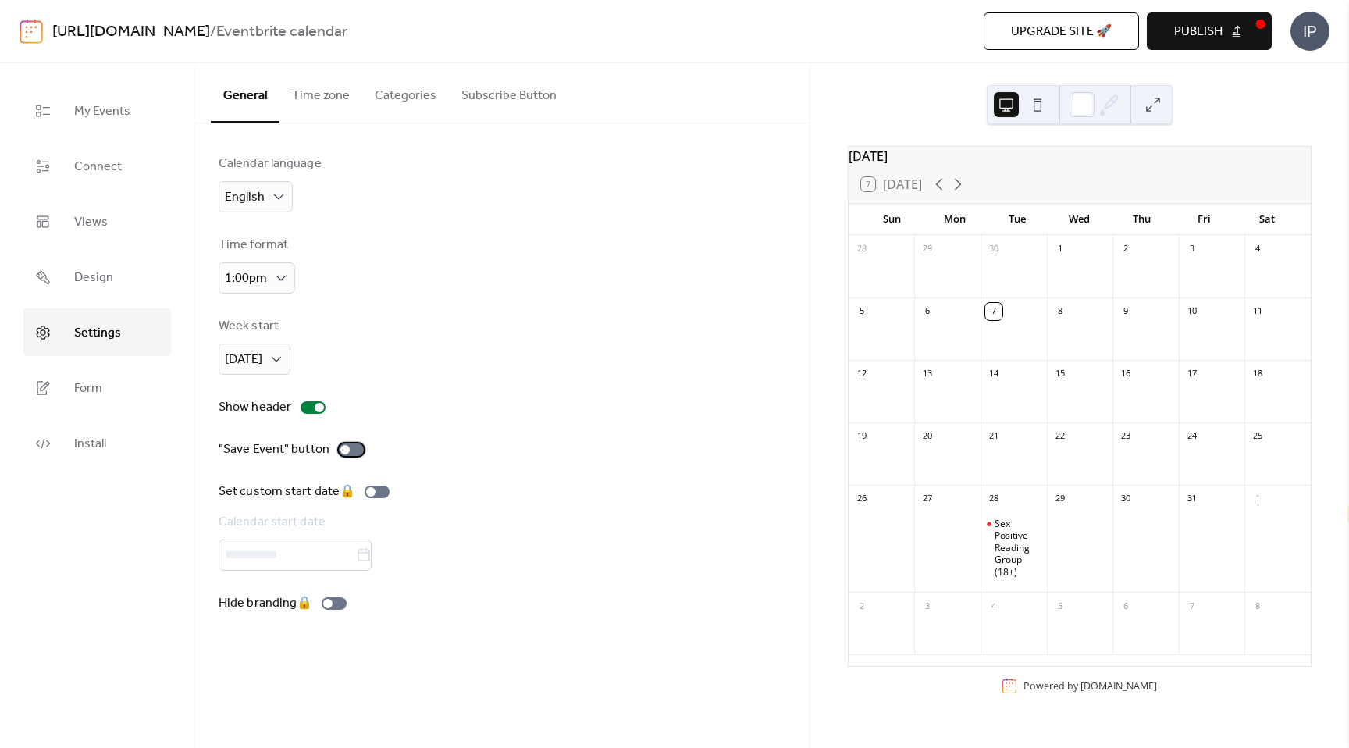
click at [343, 442] on label ""Save Event" button" at bounding box center [294, 449] width 151 height 19
click at [88, 385] on span "Form" at bounding box center [88, 388] width 28 height 24
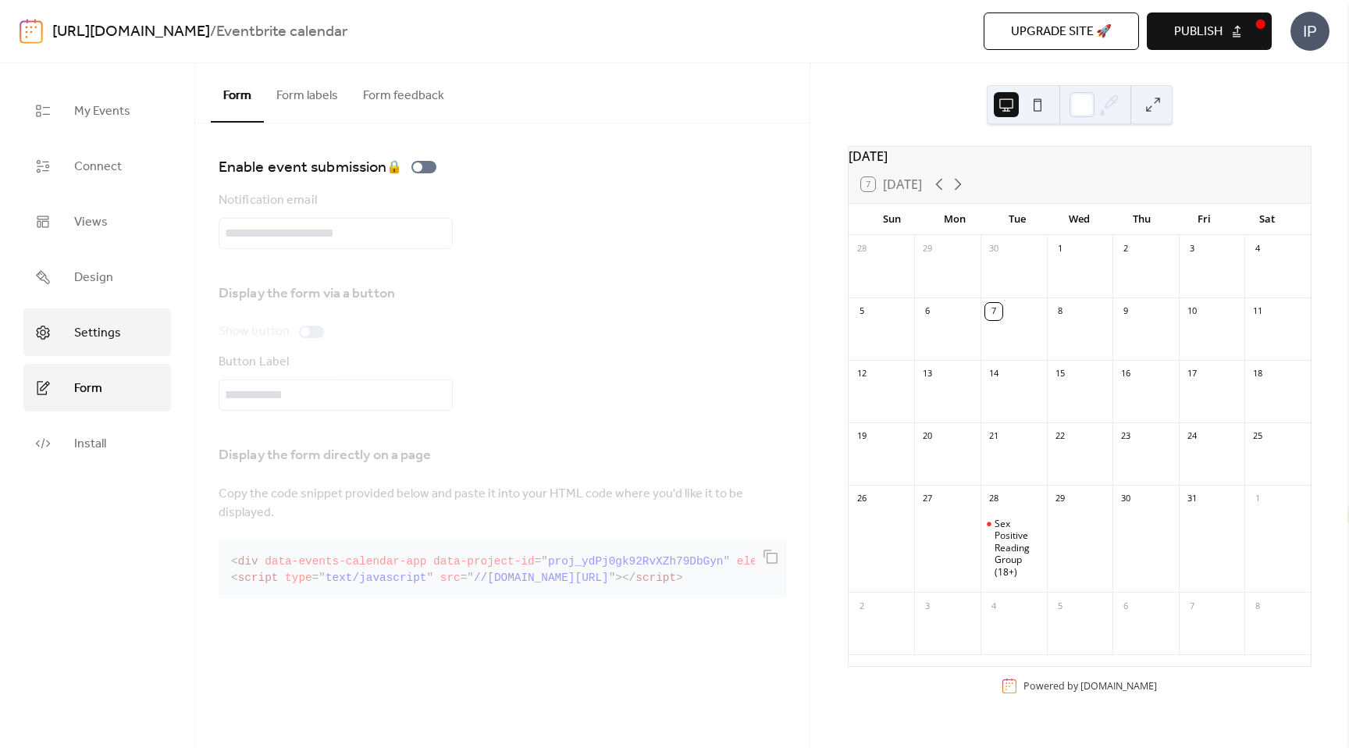
click at [84, 348] on link "Settings" at bounding box center [97, 332] width 148 height 48
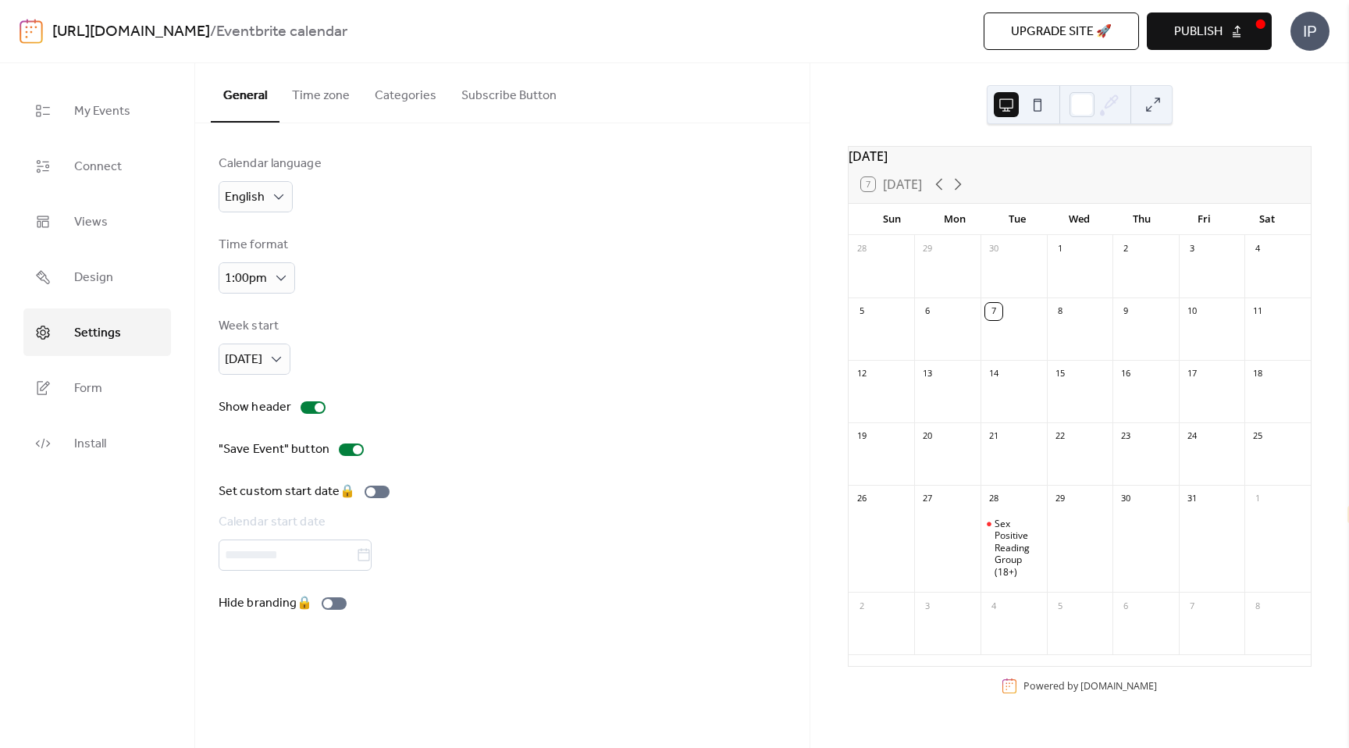
click at [337, 101] on button "Time zone" at bounding box center [321, 92] width 83 height 58
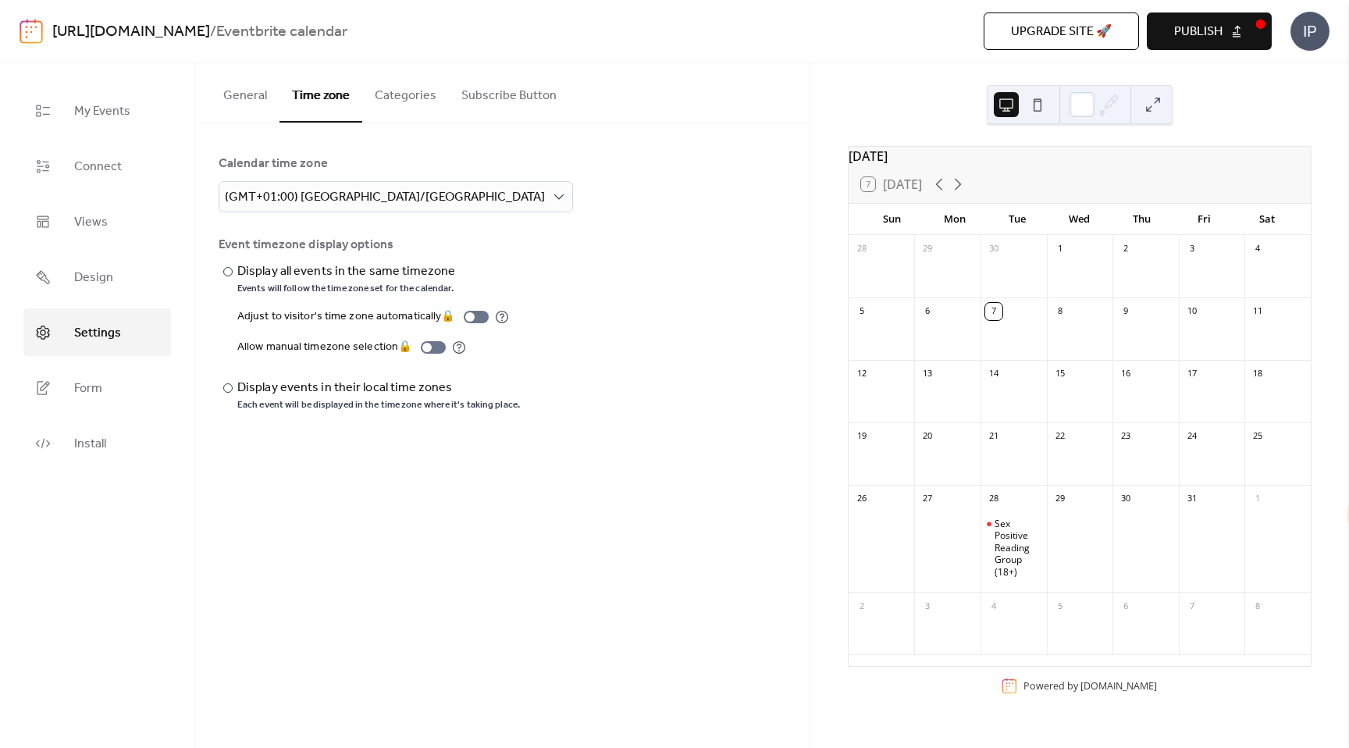
click at [397, 98] on button "Categories" at bounding box center [405, 92] width 87 height 58
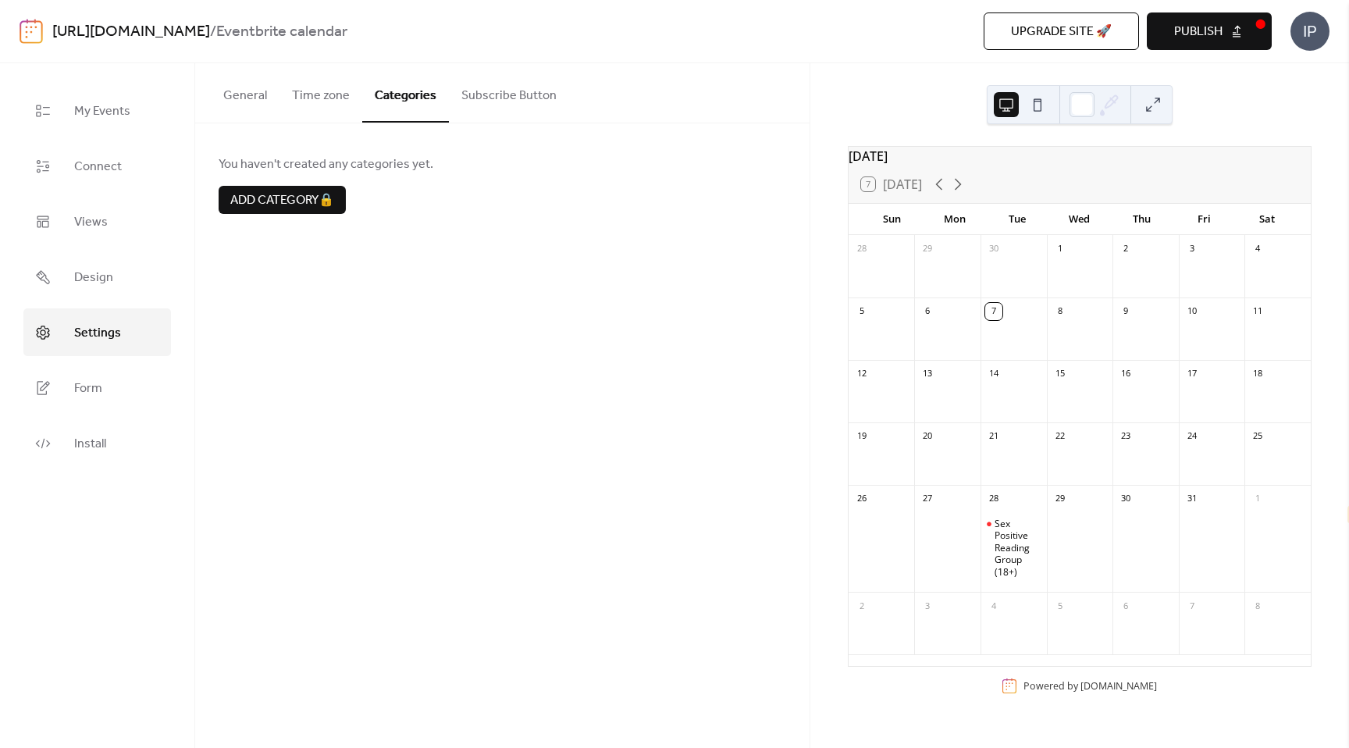
click at [494, 95] on button "Subscribe Button" at bounding box center [509, 92] width 120 height 58
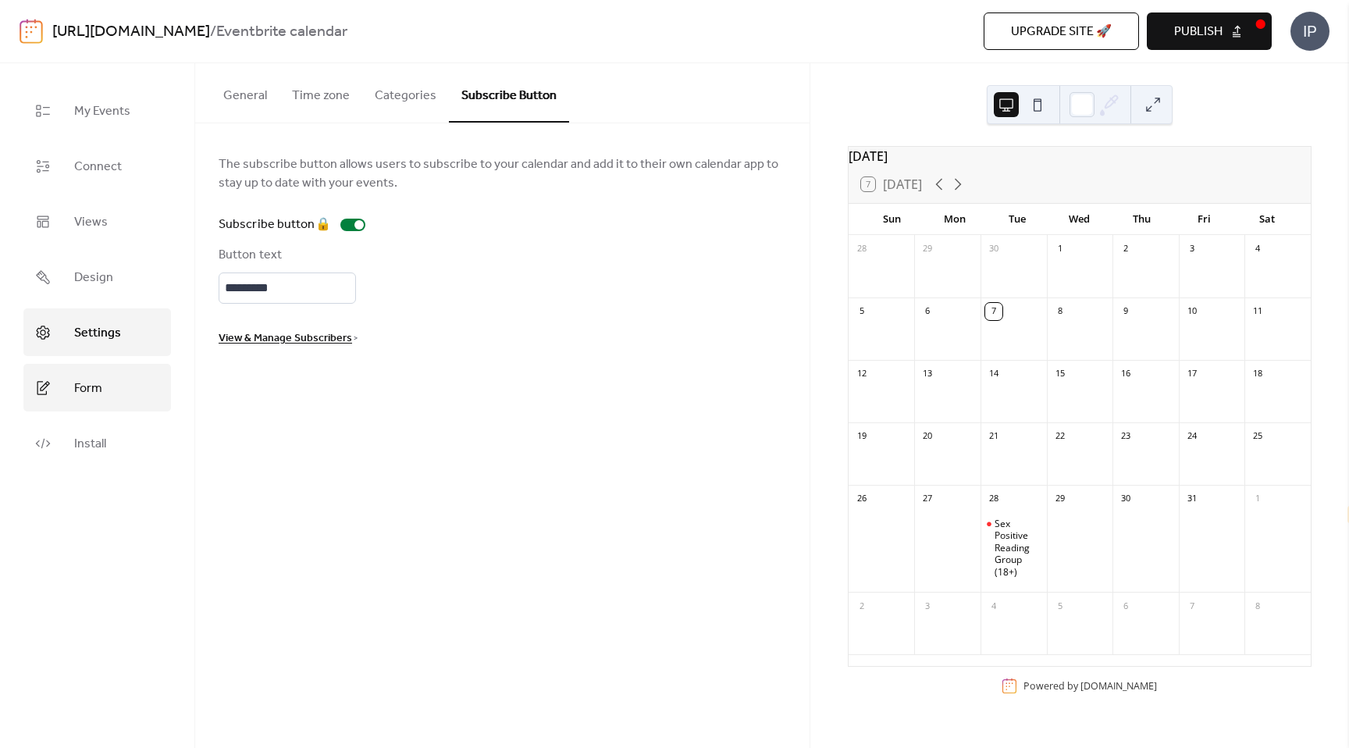
click at [91, 390] on span "Form" at bounding box center [88, 388] width 28 height 24
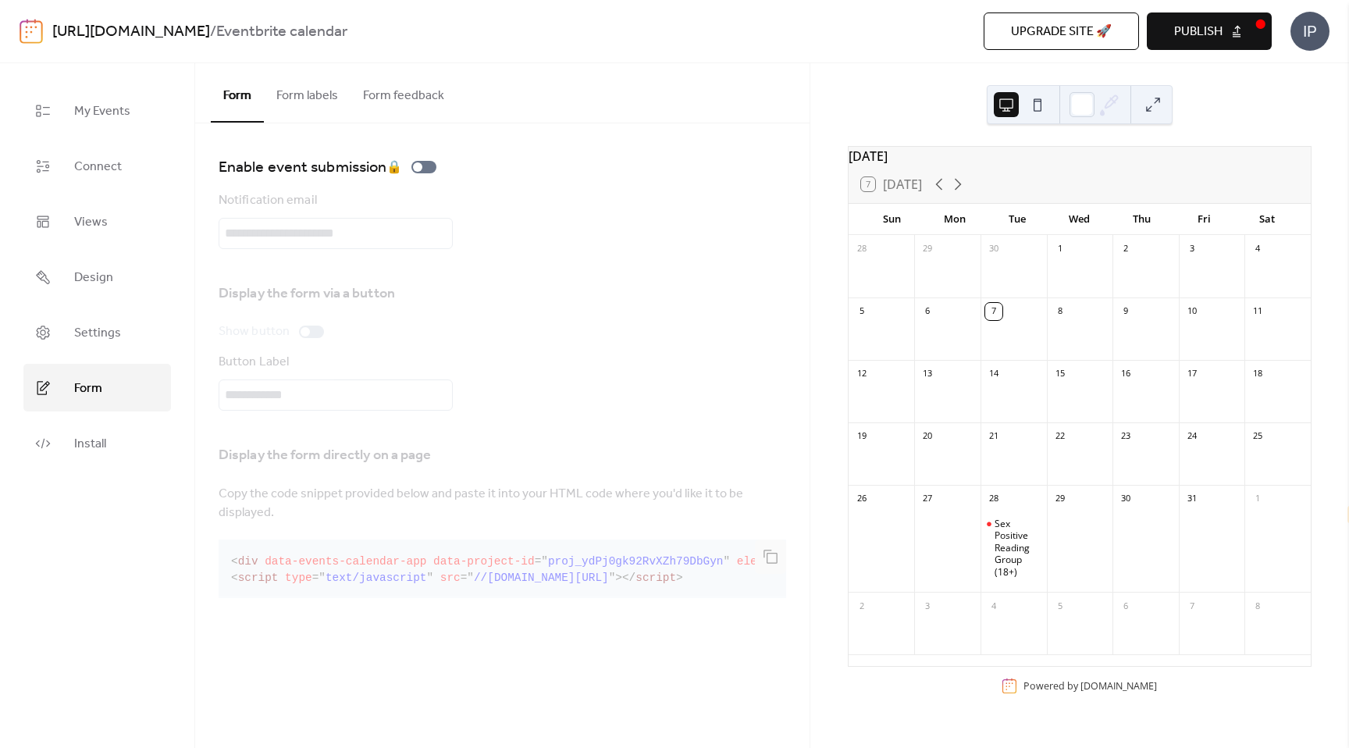
click at [311, 87] on button "Form labels" at bounding box center [307, 92] width 87 height 58
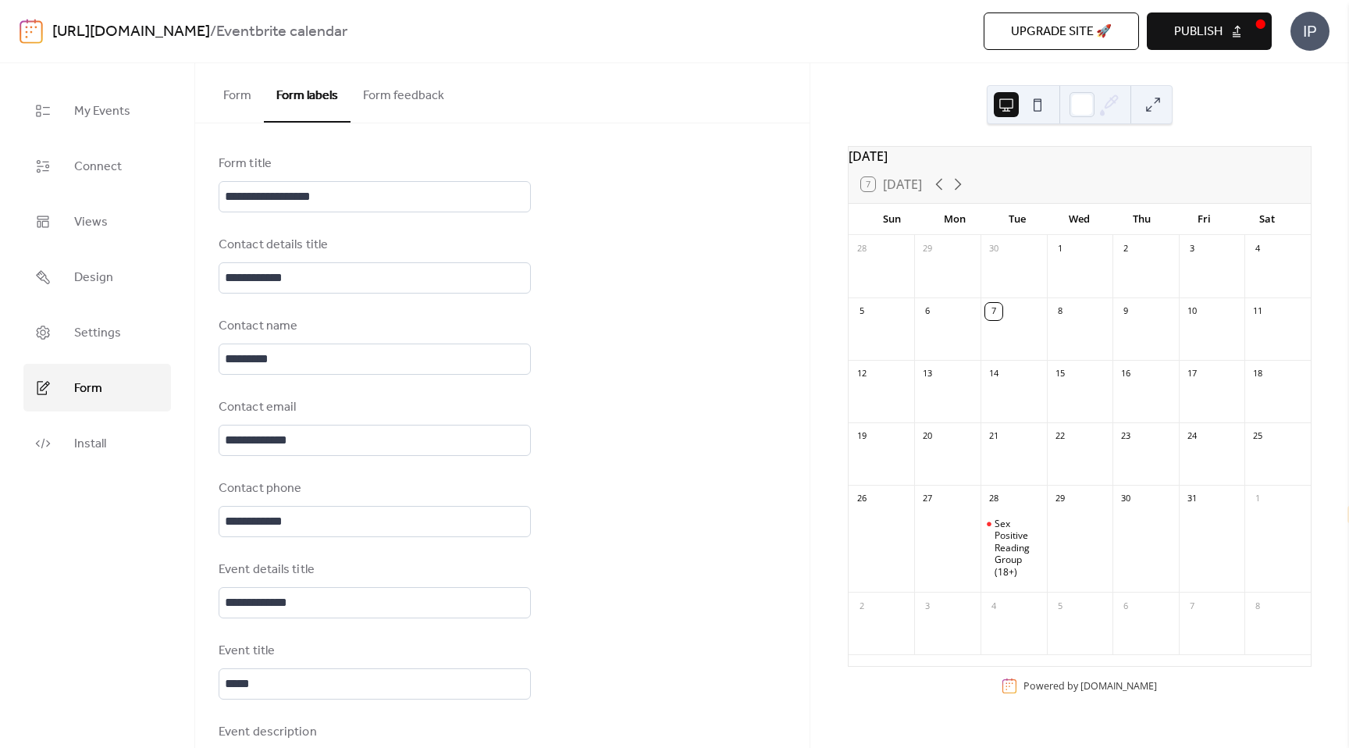
click at [383, 90] on button "Form feedback" at bounding box center [404, 92] width 106 height 58
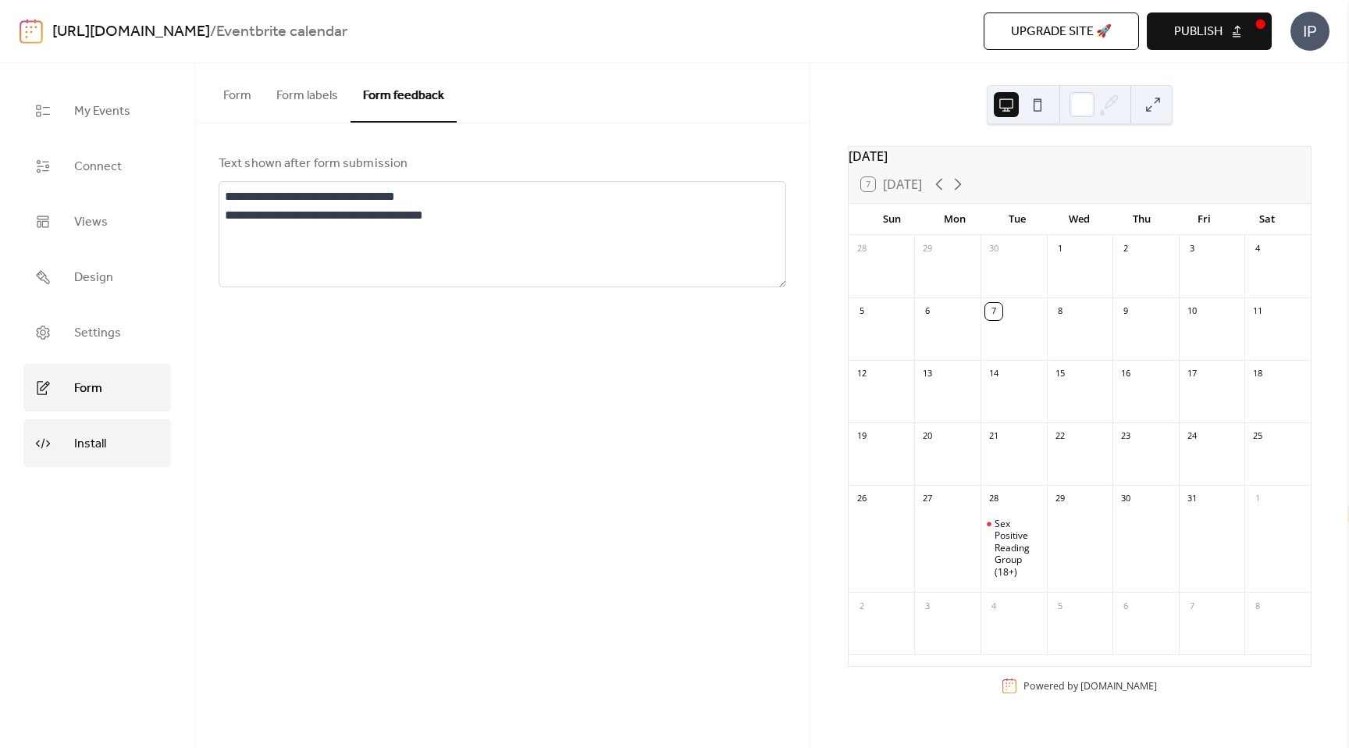
click at [96, 432] on span "Install" at bounding box center [90, 444] width 32 height 24
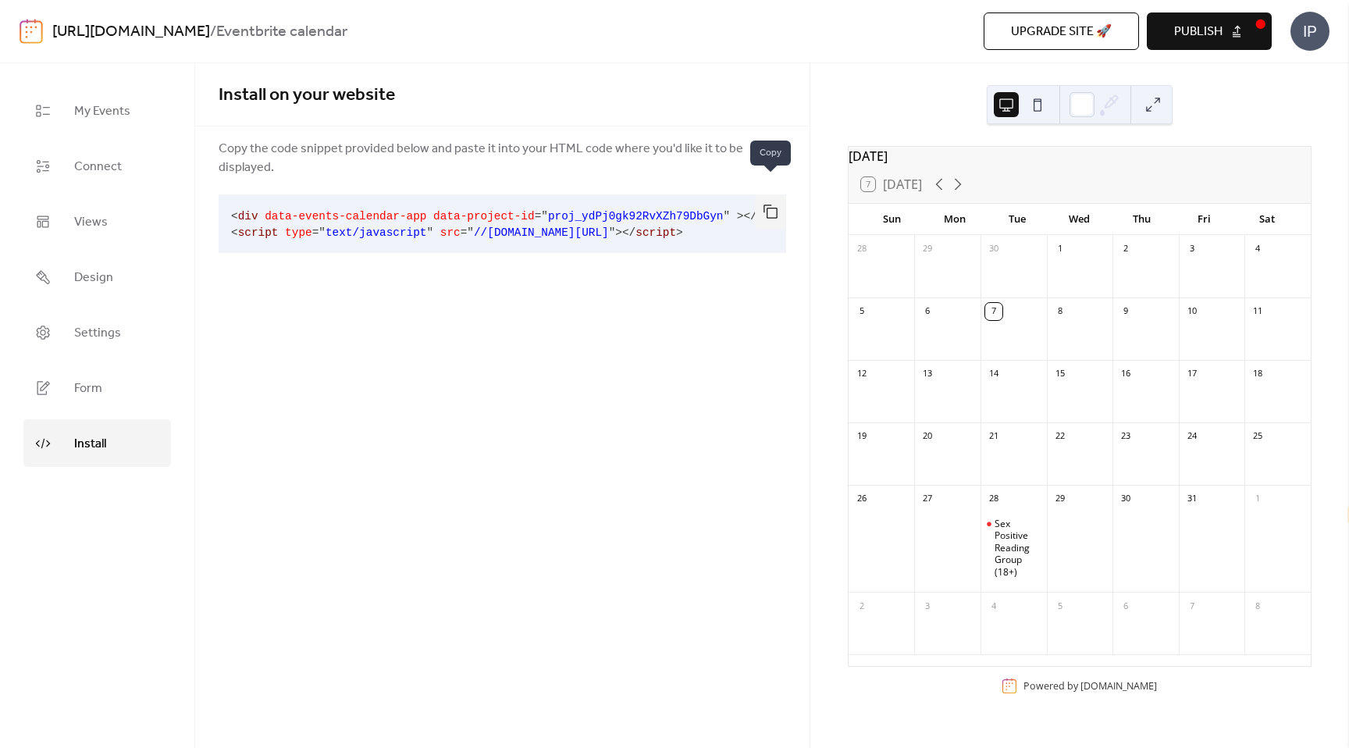
click at [769, 194] on button "button" at bounding box center [770, 211] width 31 height 34
